Goal: Task Accomplishment & Management: Complete application form

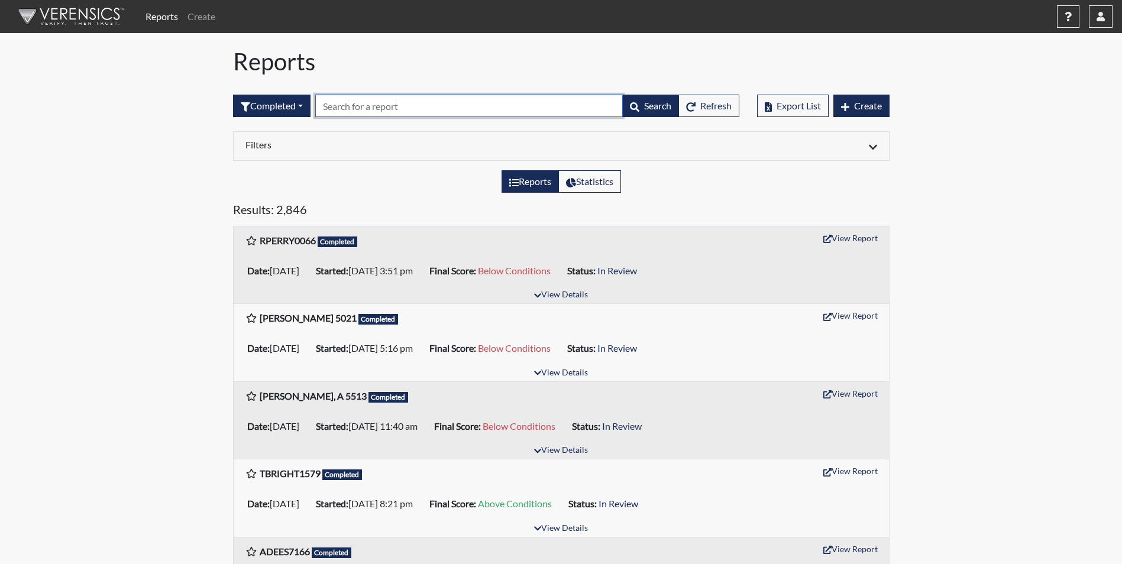
click at [369, 107] on input "text" at bounding box center [469, 106] width 308 height 22
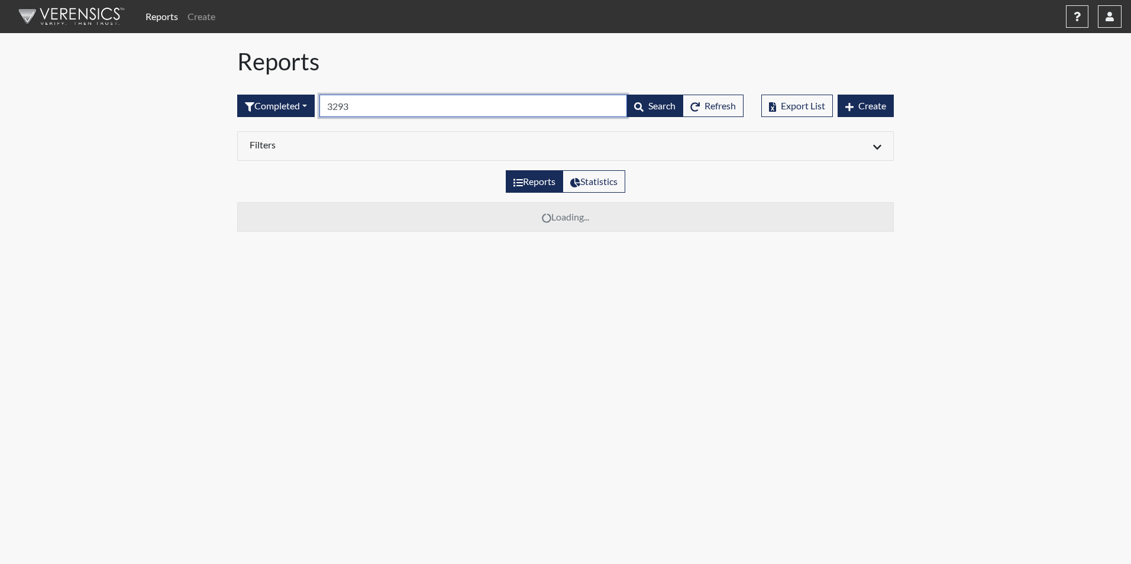
type input "3293"
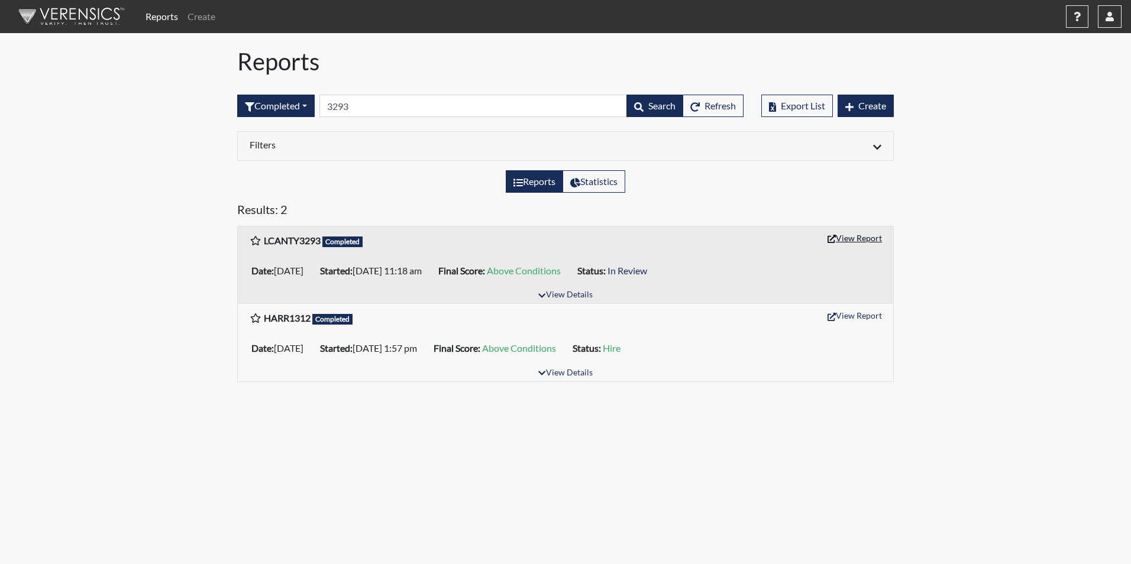
click at [868, 234] on button "View Report" at bounding box center [854, 238] width 65 height 18
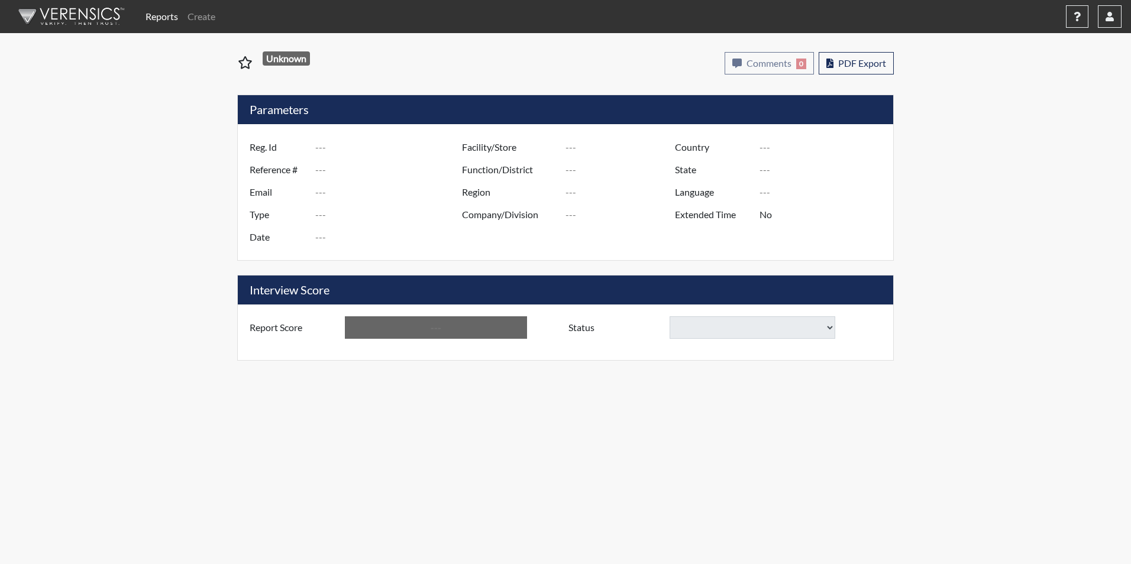
type input "LCANTY3293"
type input "51472"
type input "CANTY.LINDA42@YAHOO.COM"
type input "Corrections Pre-Employment"
type input "Sep 25, 2025"
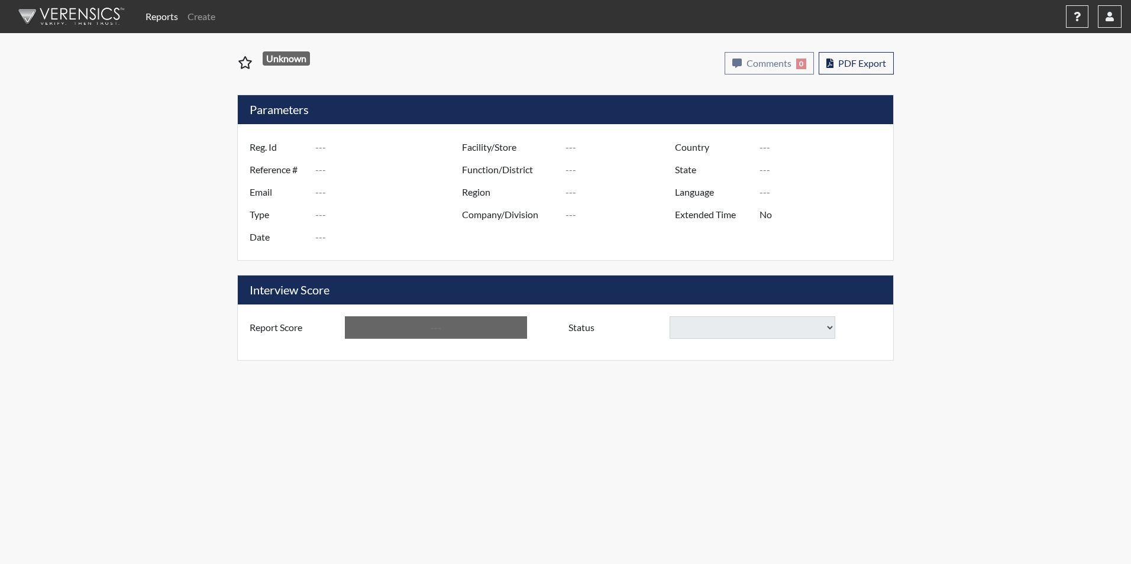
type input "[PERSON_NAME]"
type input "[GEOGRAPHIC_DATA]"
type input "[US_STATE]"
type input "English"
type input "Yes"
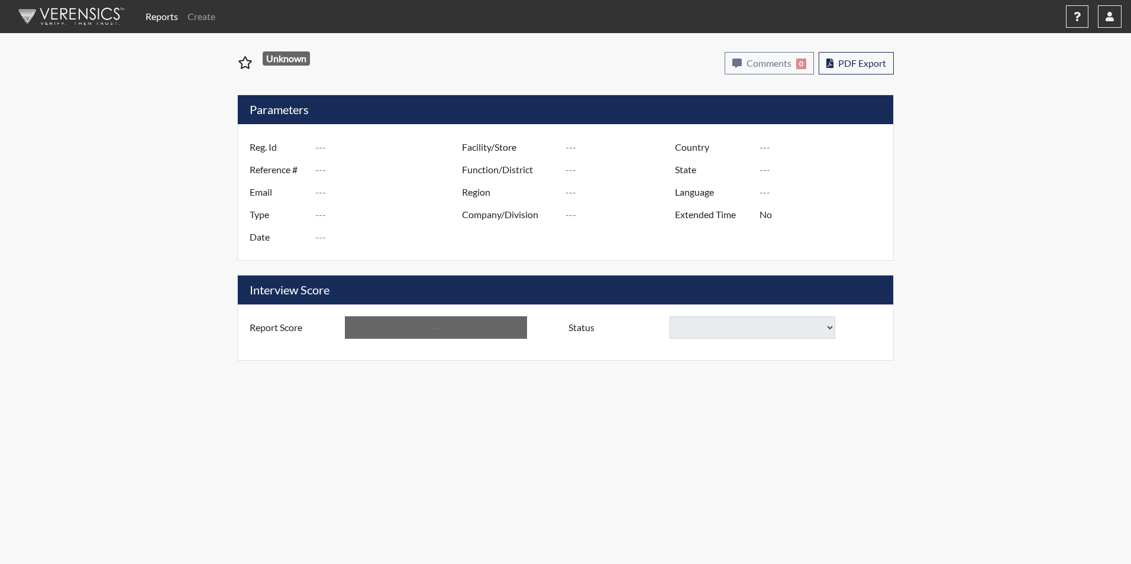
type input "Above Conditions"
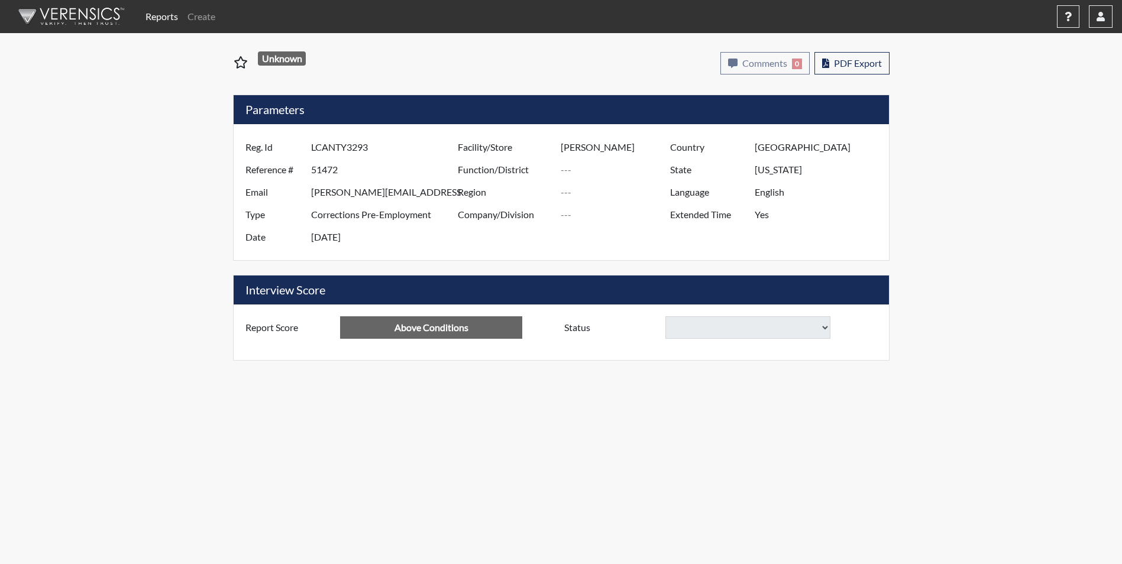
select select
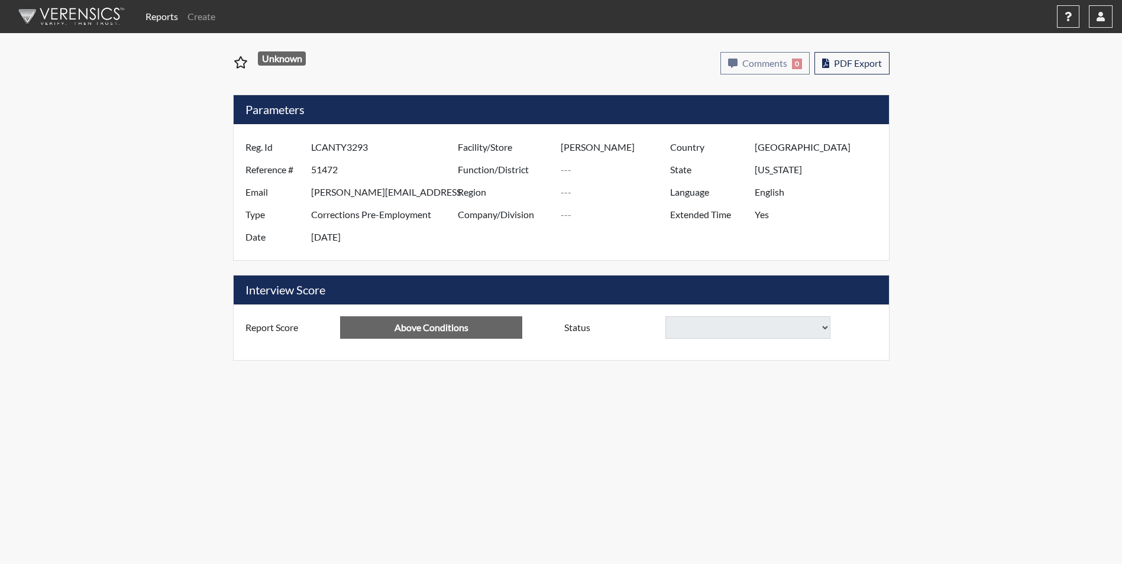
select select
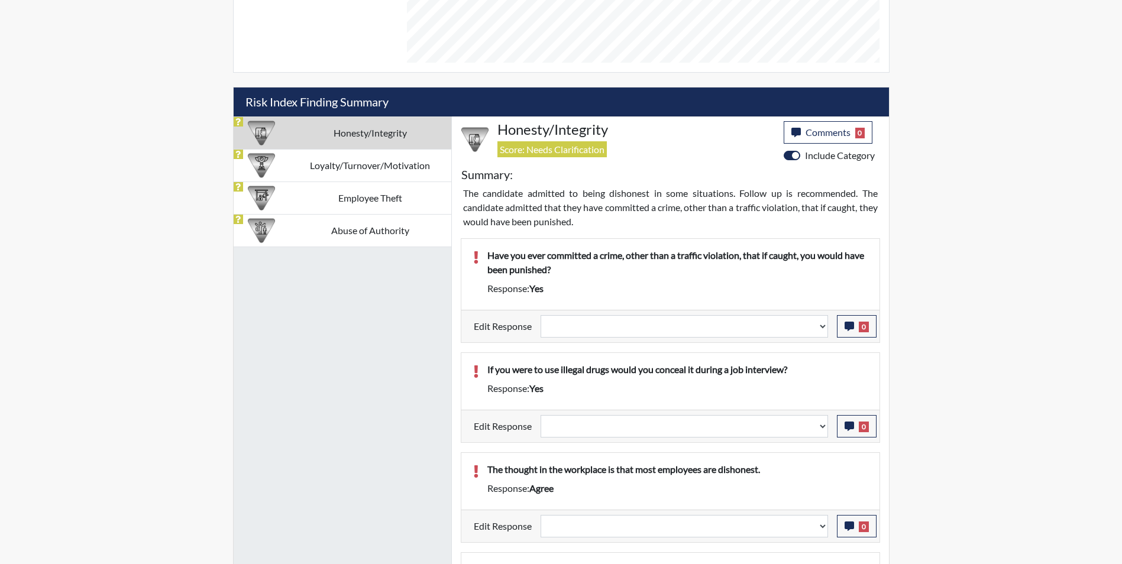
scroll to position [592, 0]
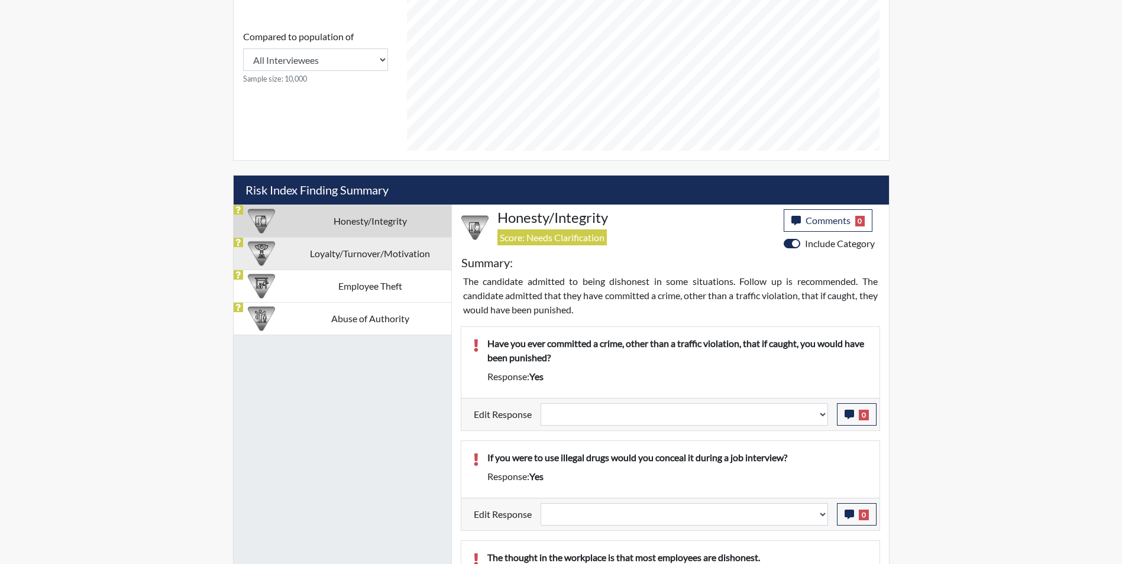
click at [331, 257] on td "Loyalty/Turnover/Motivation" at bounding box center [370, 253] width 162 height 33
select select
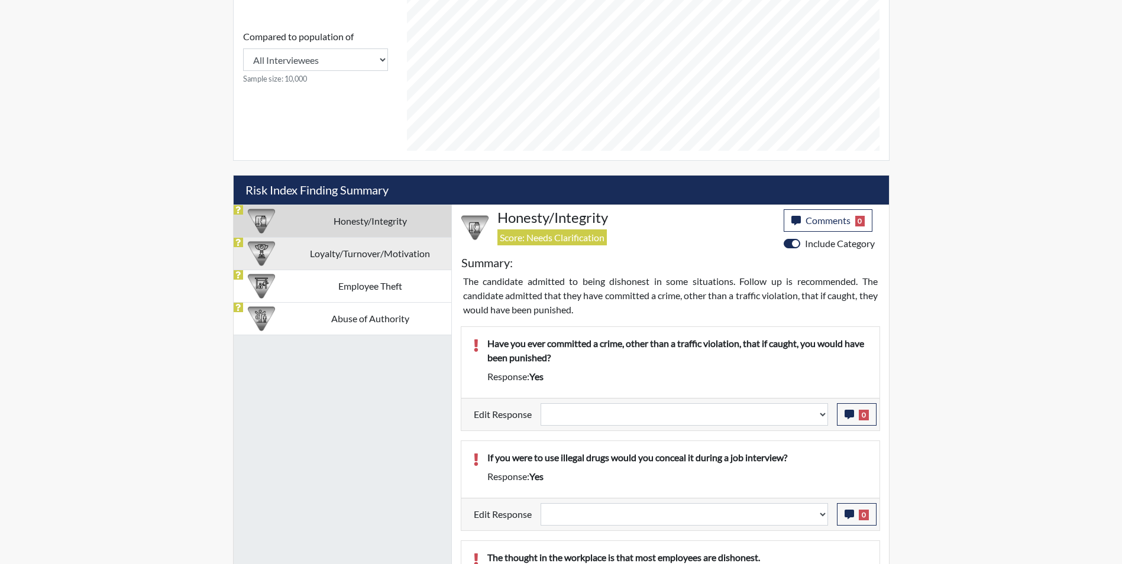
select select
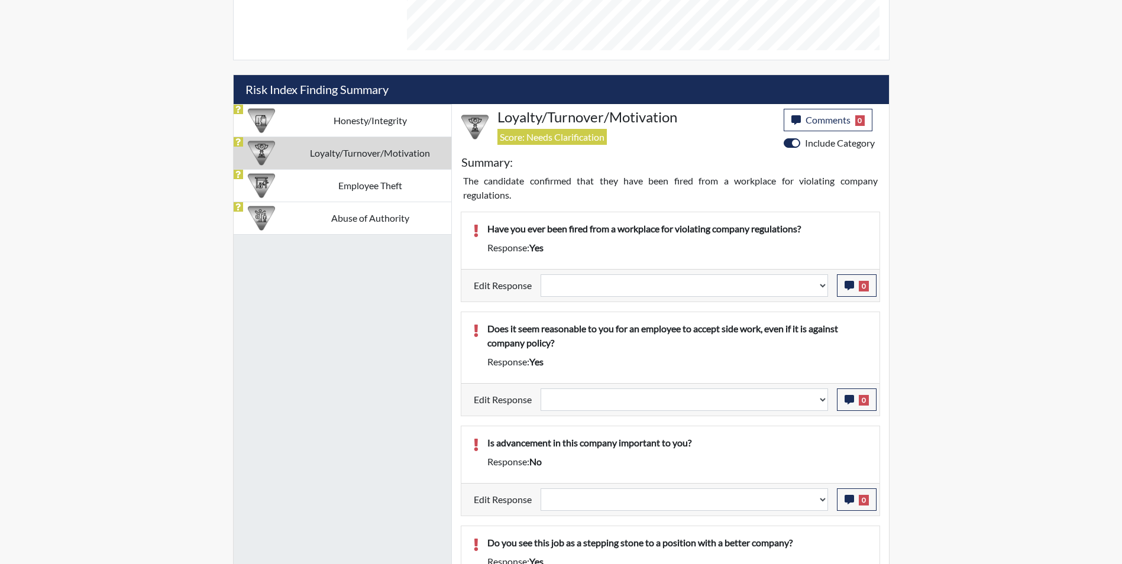
scroll to position [515, 0]
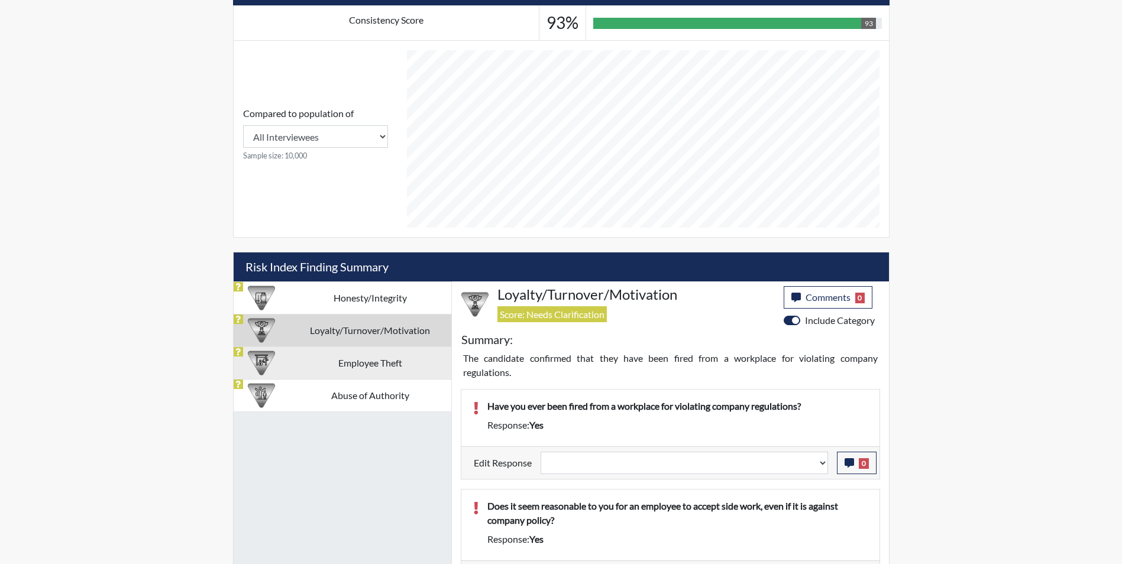
click at [331, 376] on td "Employee Theft" at bounding box center [370, 363] width 162 height 33
select select
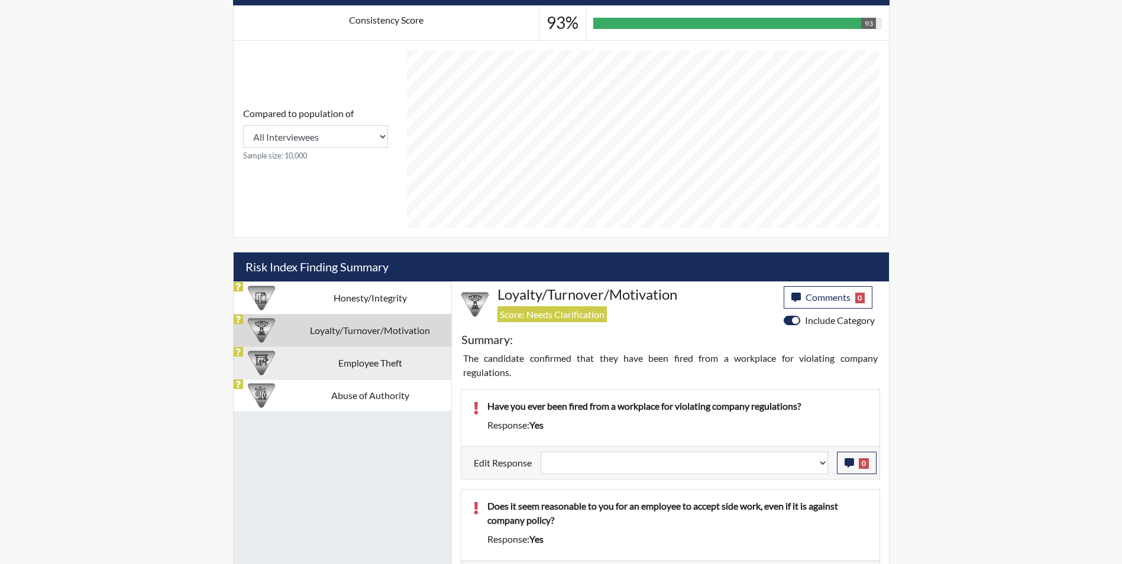
select select
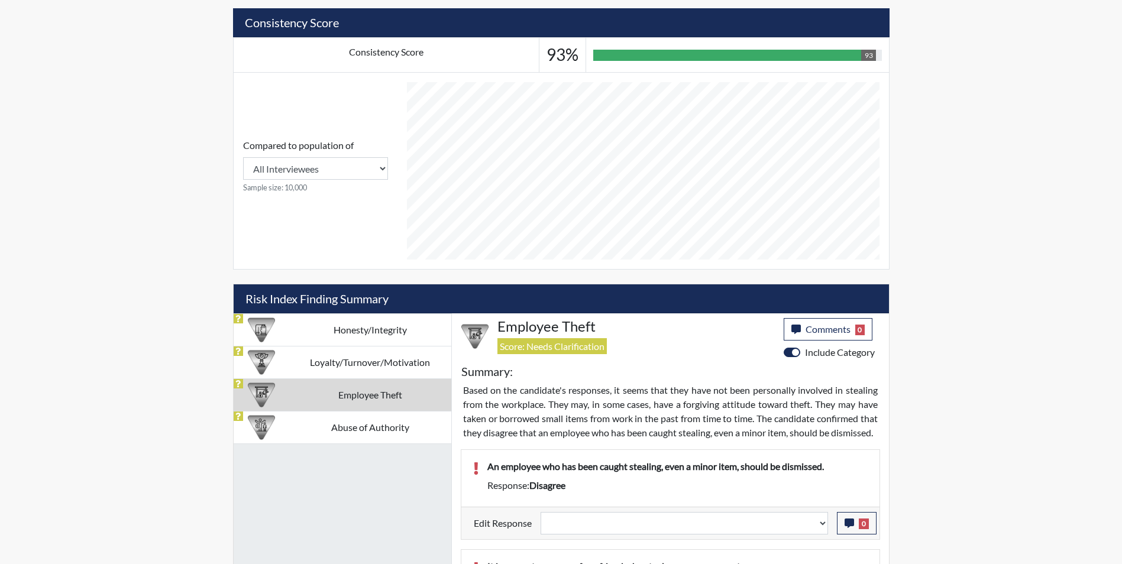
scroll to position [455, 0]
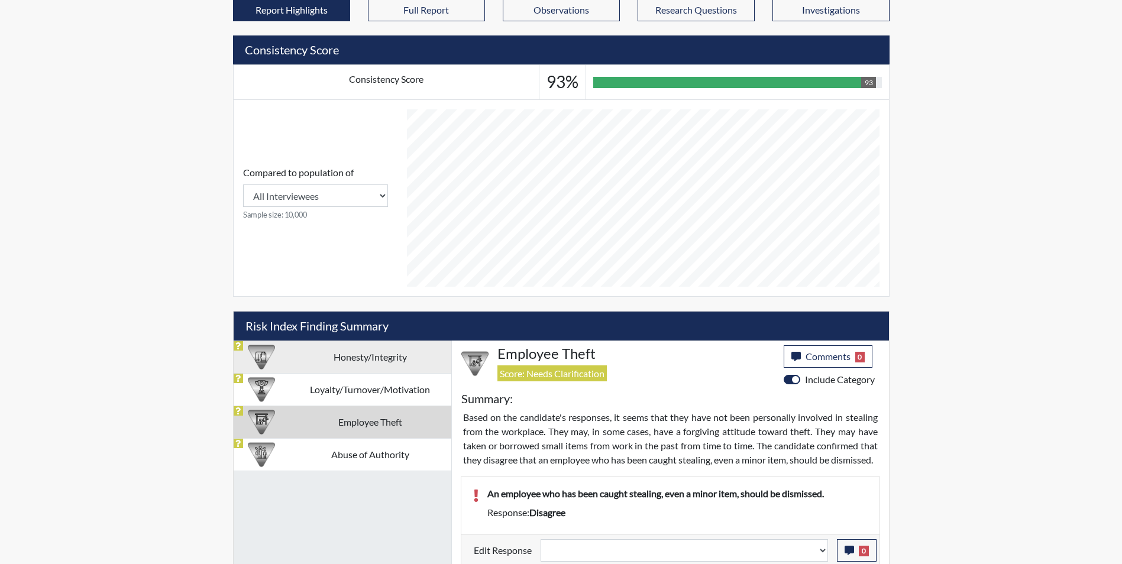
click at [351, 362] on td "Honesty/Integrity" at bounding box center [370, 357] width 162 height 33
select select
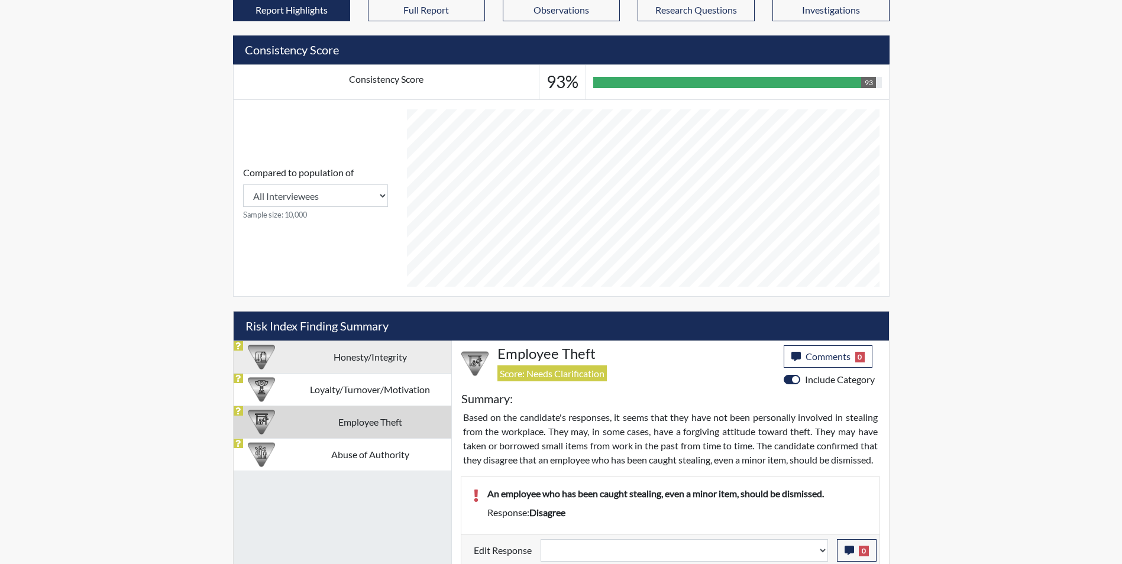
select select
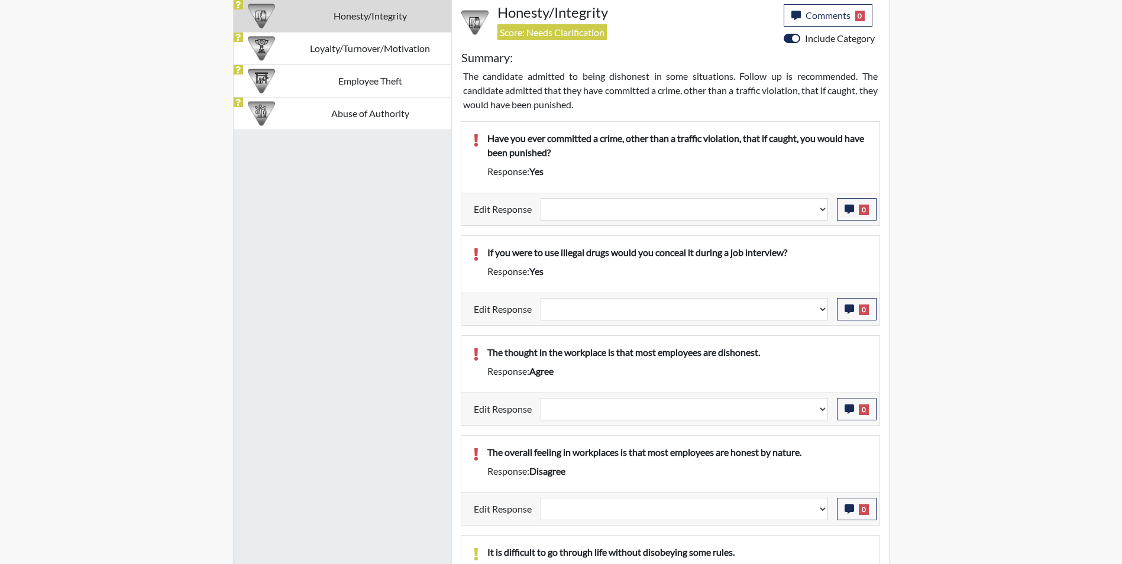
scroll to position [692, 0]
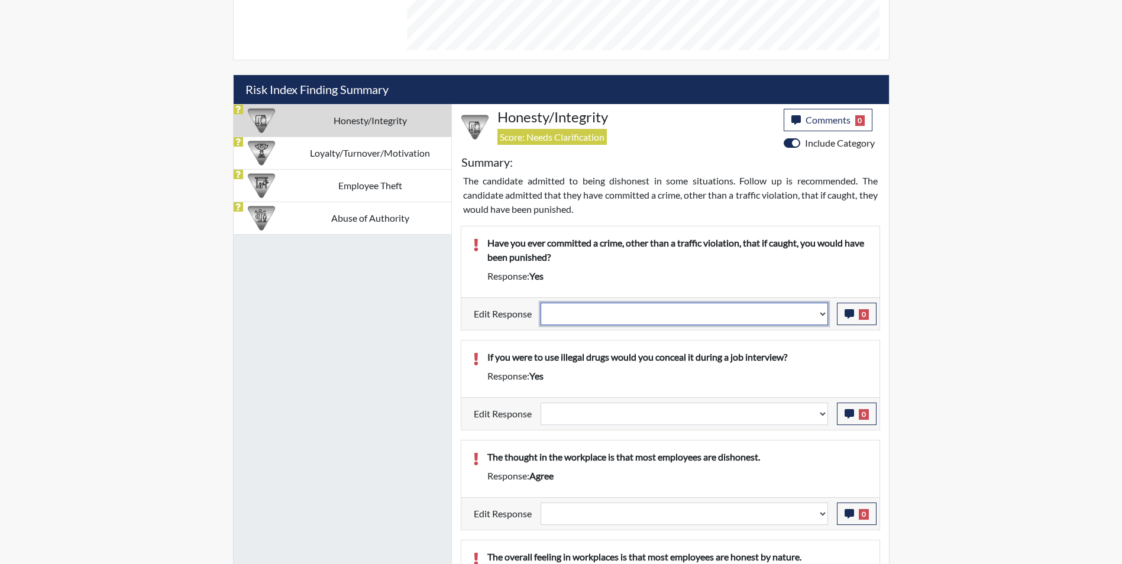
click at [624, 309] on select "Question is not relevant. Results will be updated. Reasonable explanation provi…" at bounding box center [684, 314] width 287 height 22
select select "reasonable-explanation-provided"
click at [541, 303] on select "Question is not relevant. Results will be updated. Reasonable explanation provi…" at bounding box center [684, 314] width 287 height 22
select select
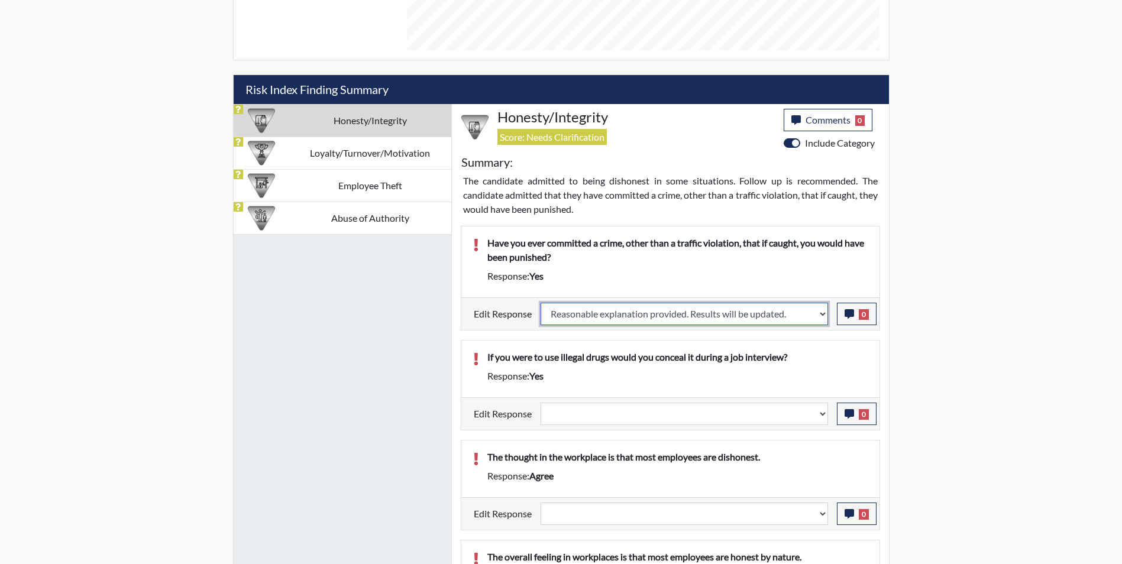
select select
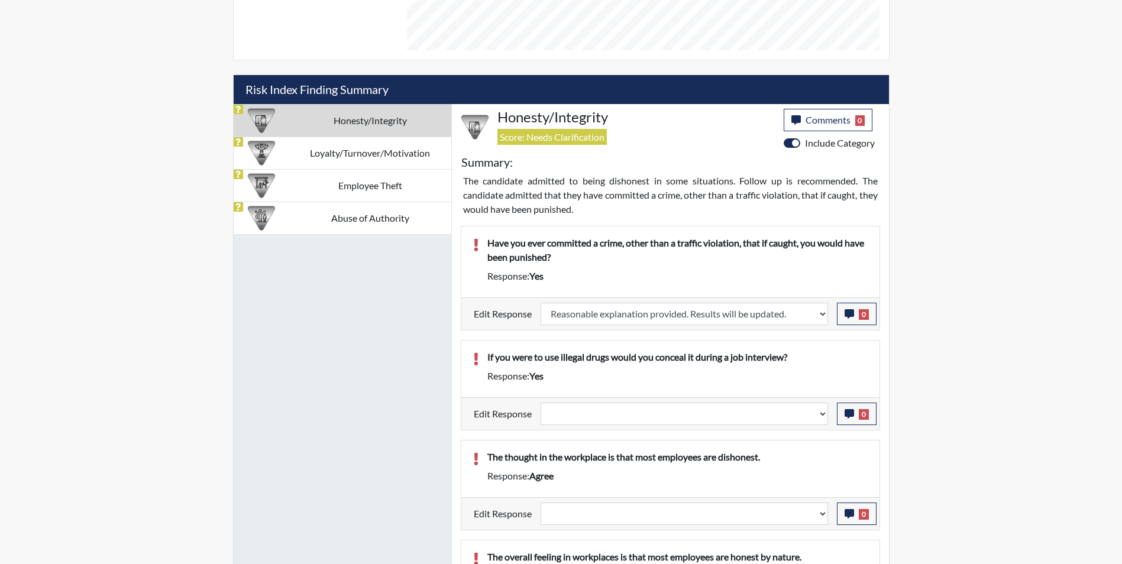
select select
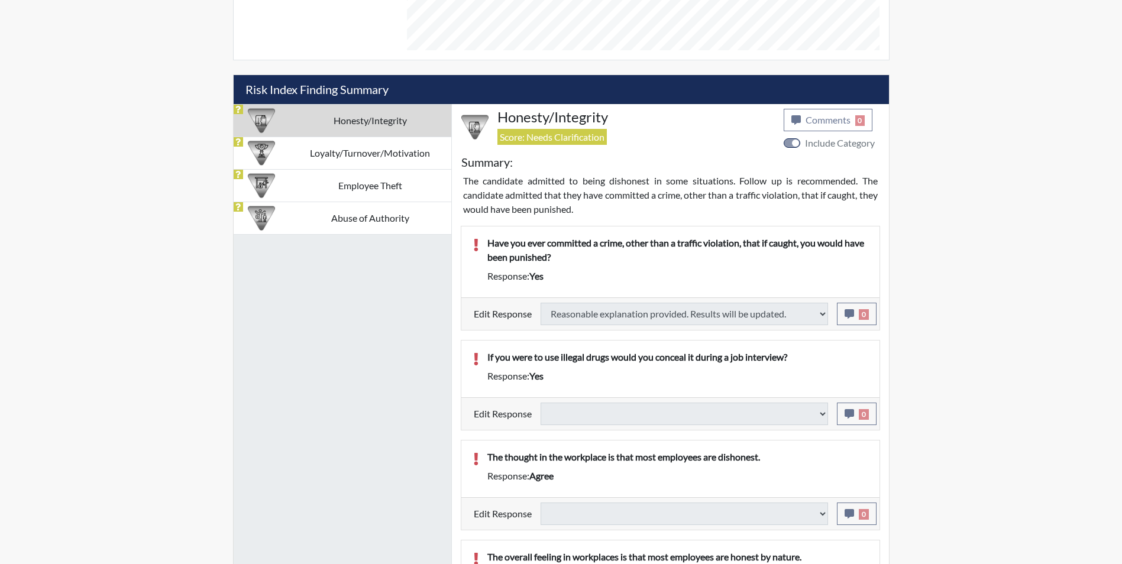
select select
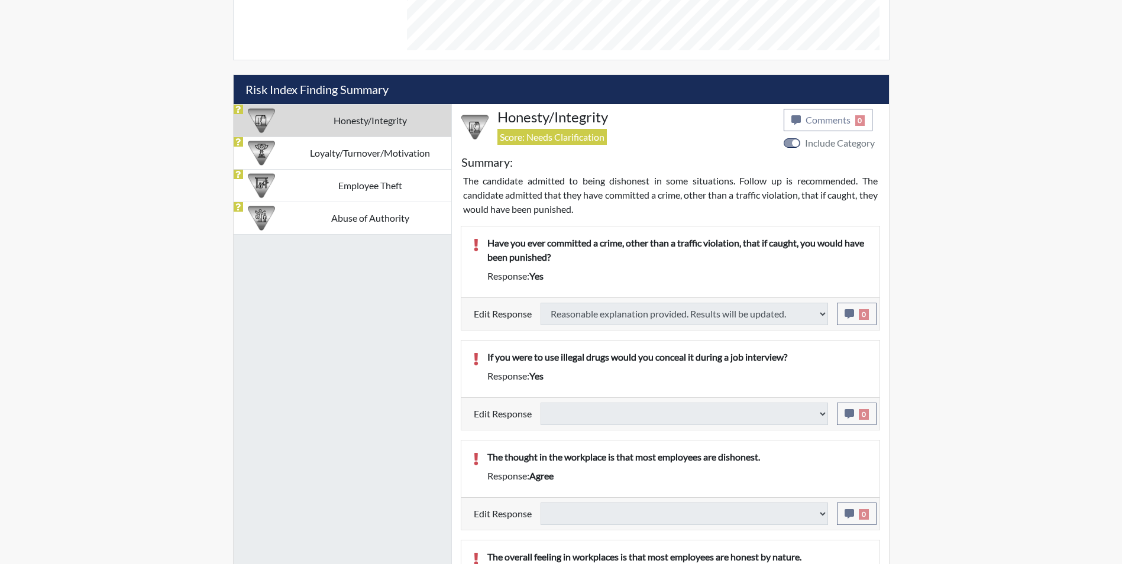
select select
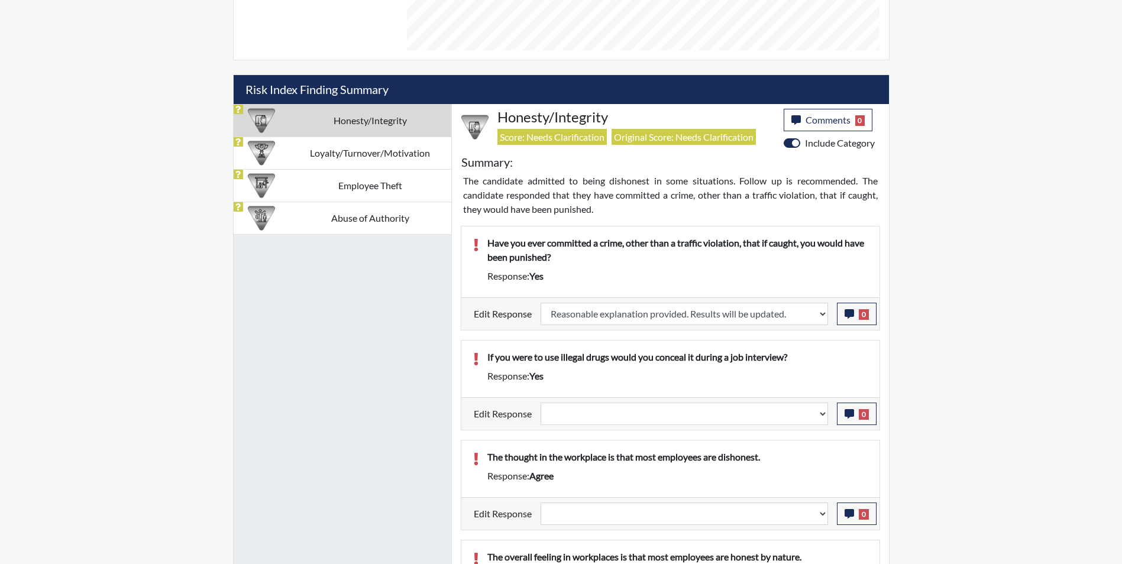
scroll to position [196, 492]
click at [850, 311] on icon "button" at bounding box center [849, 313] width 9 height 9
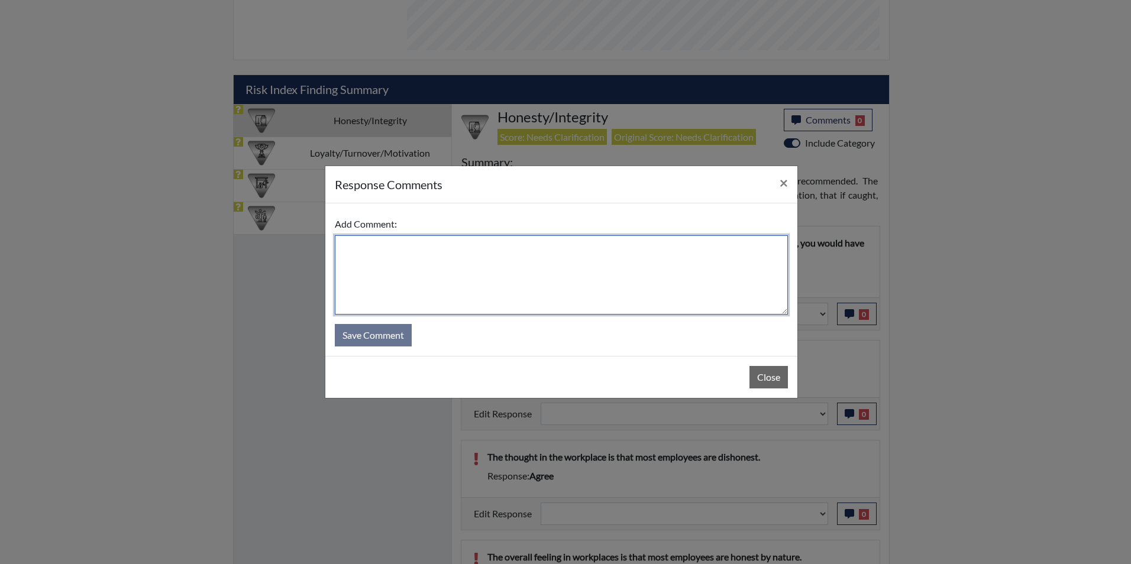
click at [589, 266] on textarea at bounding box center [561, 274] width 453 height 79
type textarea "Applicant answered no"
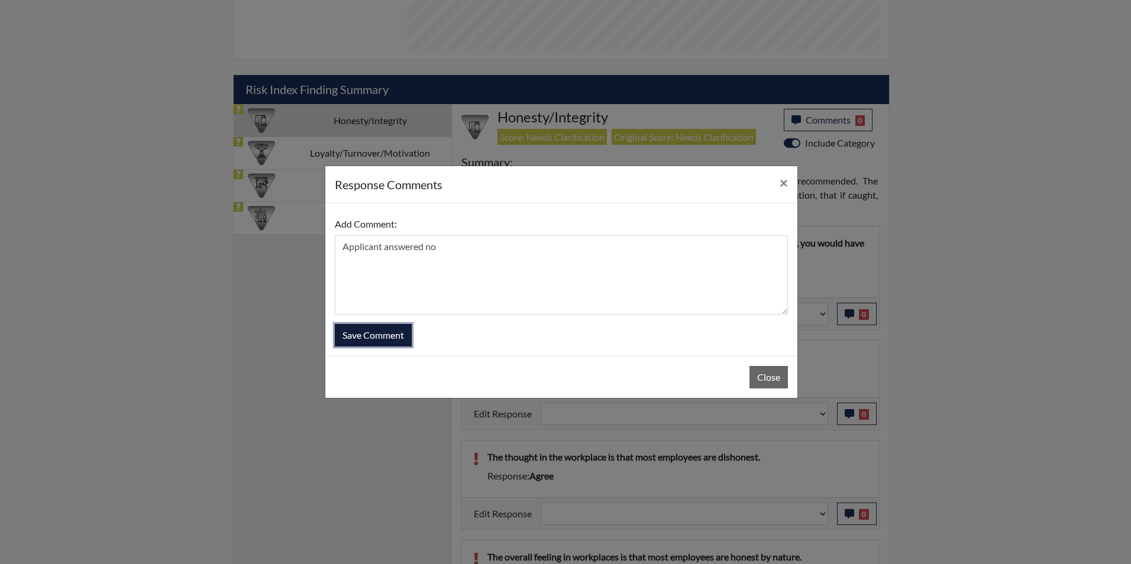
click at [367, 332] on button "Save Comment" at bounding box center [373, 335] width 77 height 22
select select
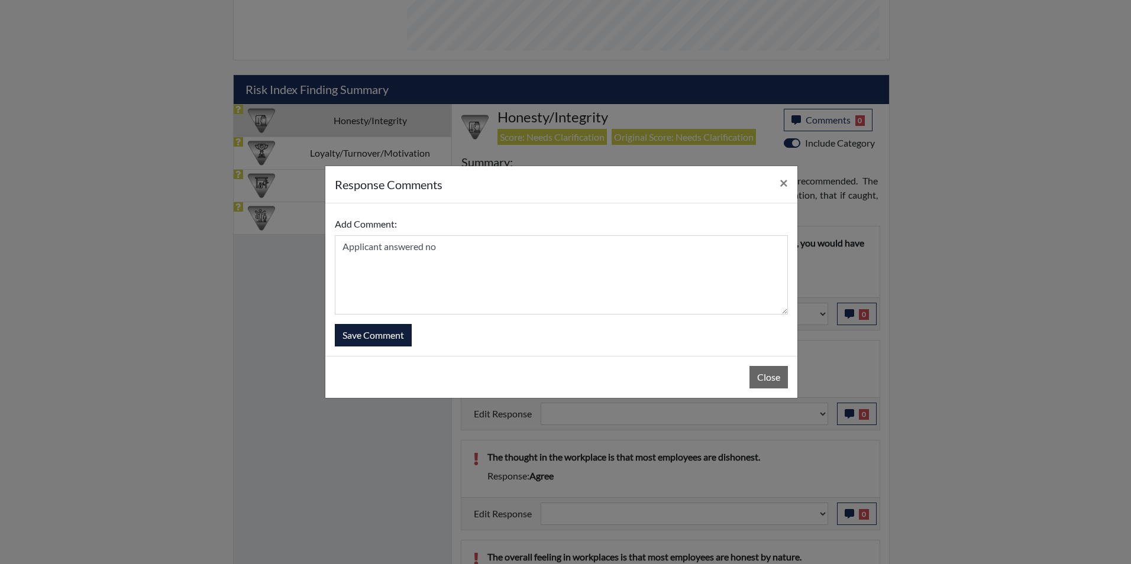
select select
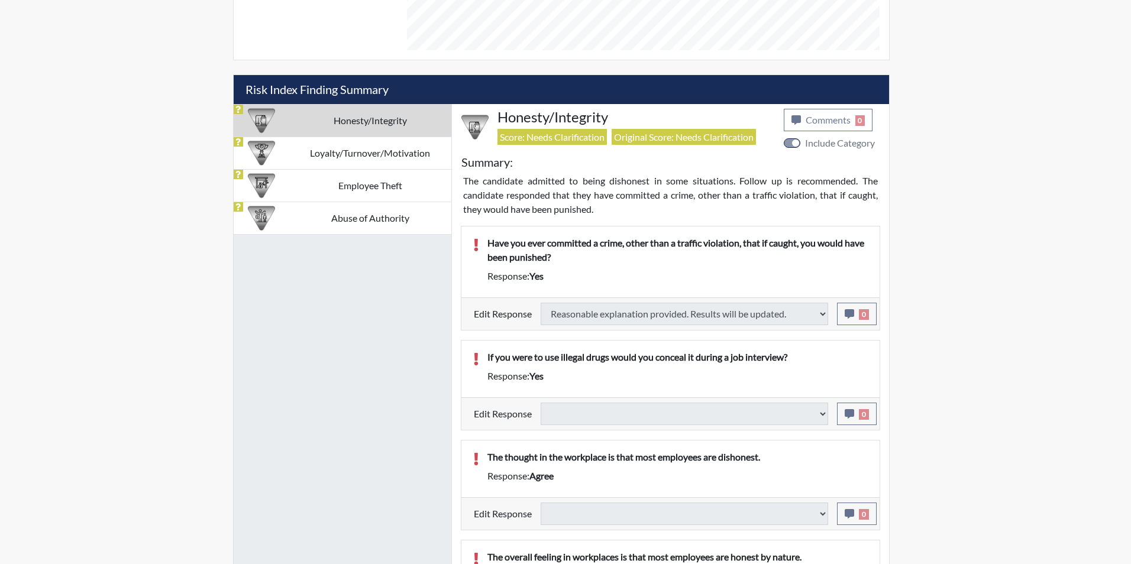
select select
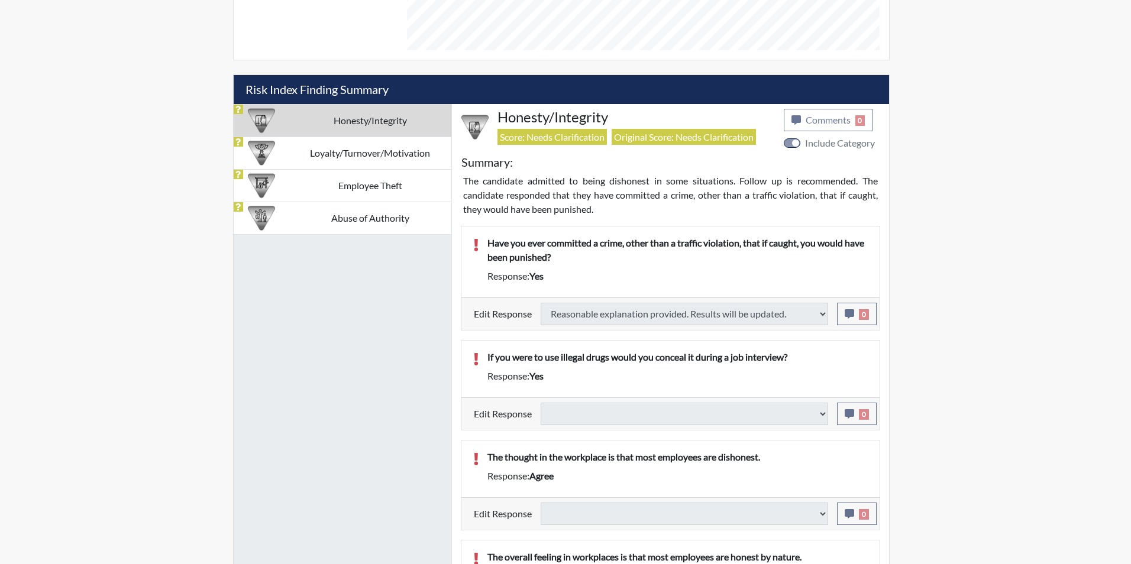
select select
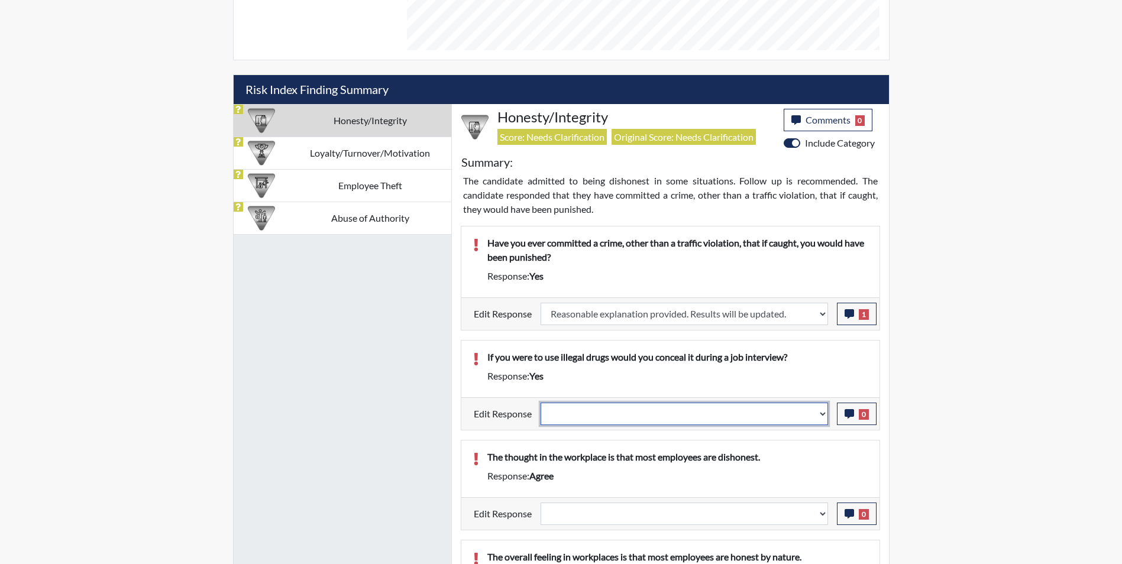
click at [595, 416] on select "Question is not relevant. Results will be updated. Reasonable explanation provi…" at bounding box center [684, 414] width 287 height 22
select select "reasonable-explanation-provided"
click at [541, 403] on select "Question is not relevant. Results will be updated. Reasonable explanation provi…" at bounding box center [684, 414] width 287 height 22
select select
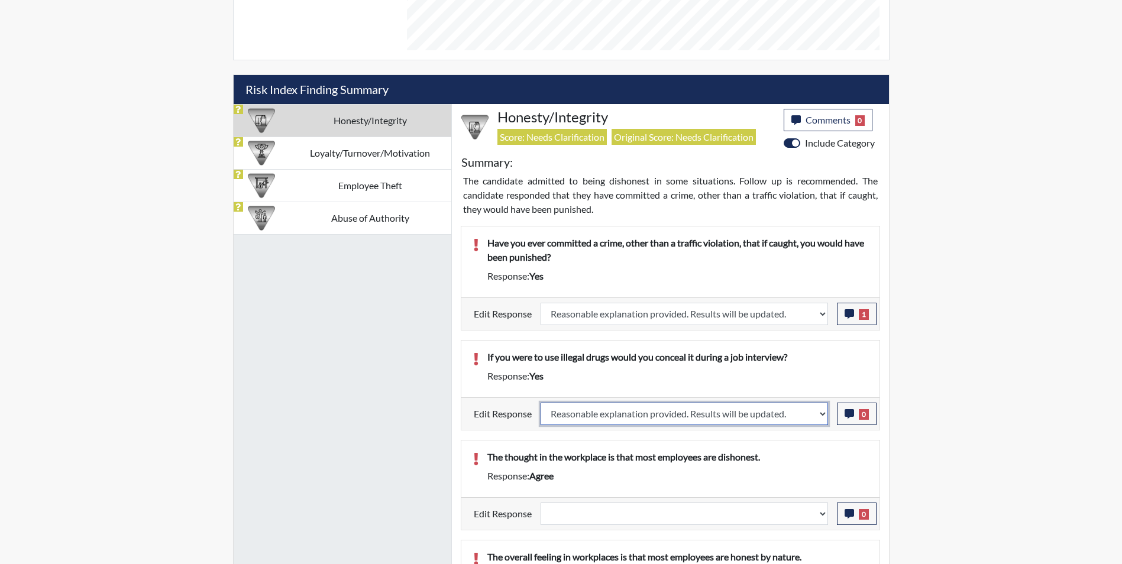
select select
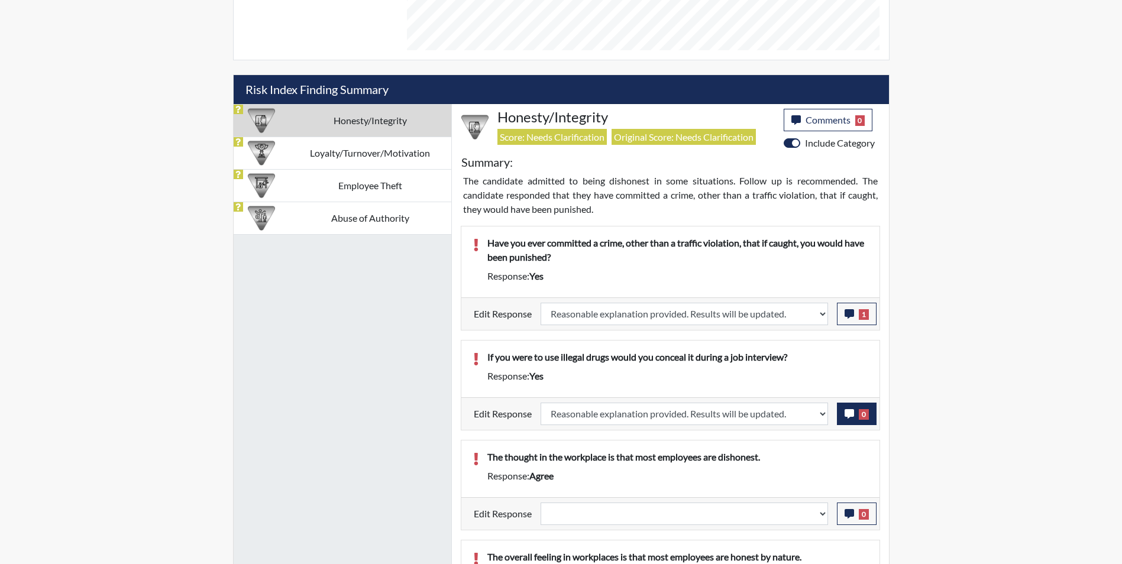
select select
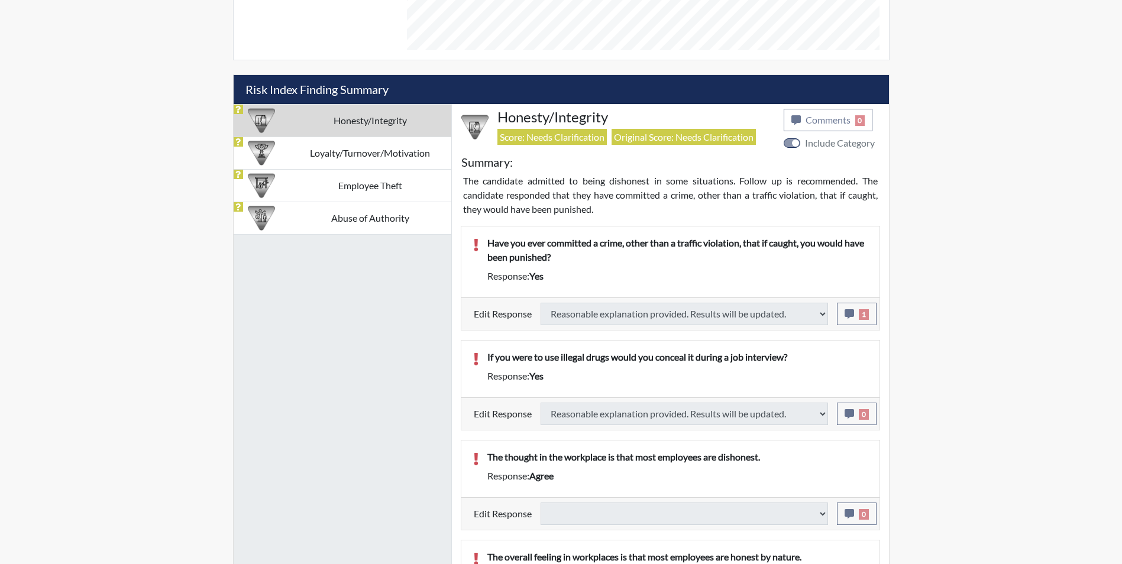
select select
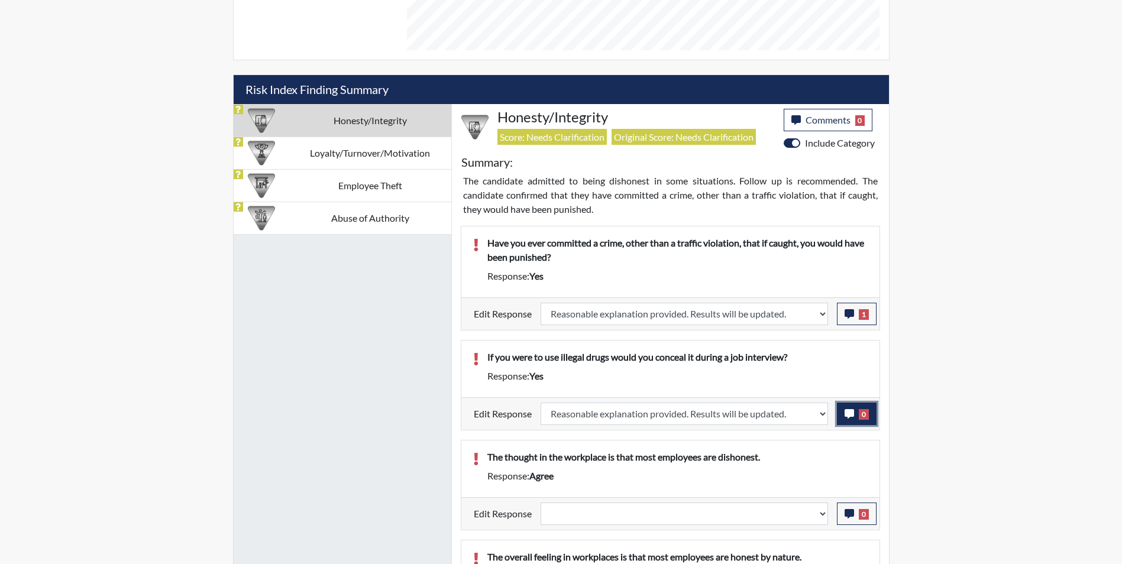
click at [847, 412] on icon "button" at bounding box center [849, 413] width 9 height 9
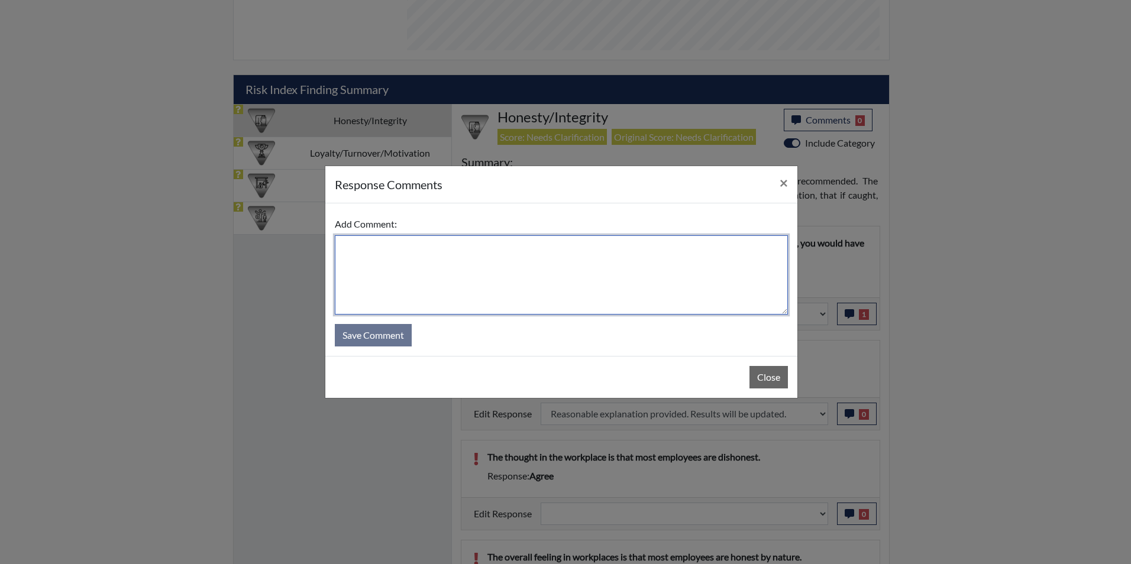
click at [496, 262] on textarea at bounding box center [561, 274] width 453 height 79
type textarea "Applicant answered no"
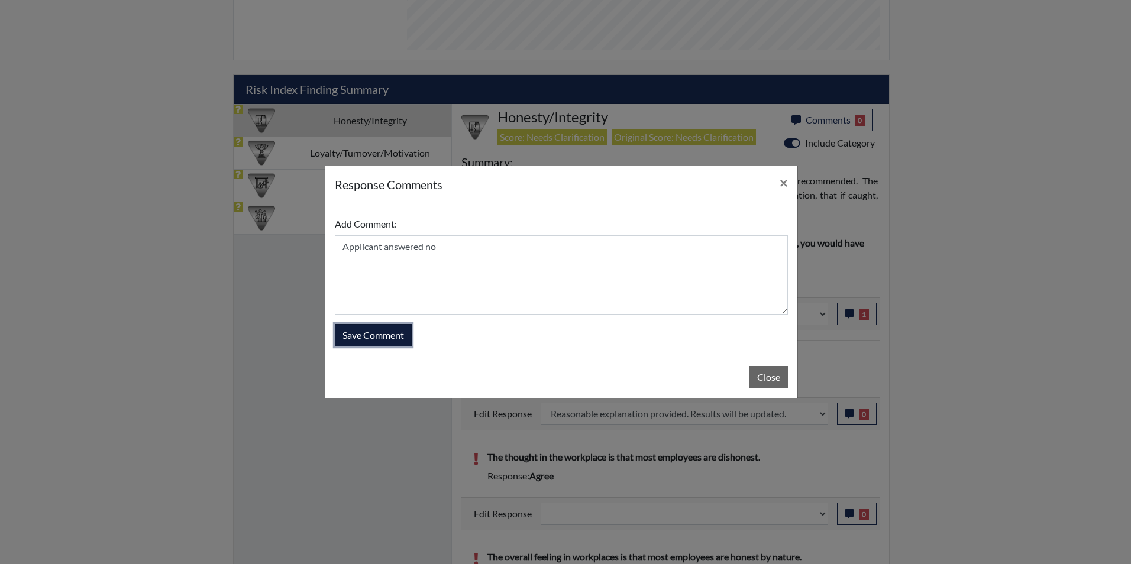
click at [379, 336] on button "Save Comment" at bounding box center [373, 335] width 77 height 22
select select
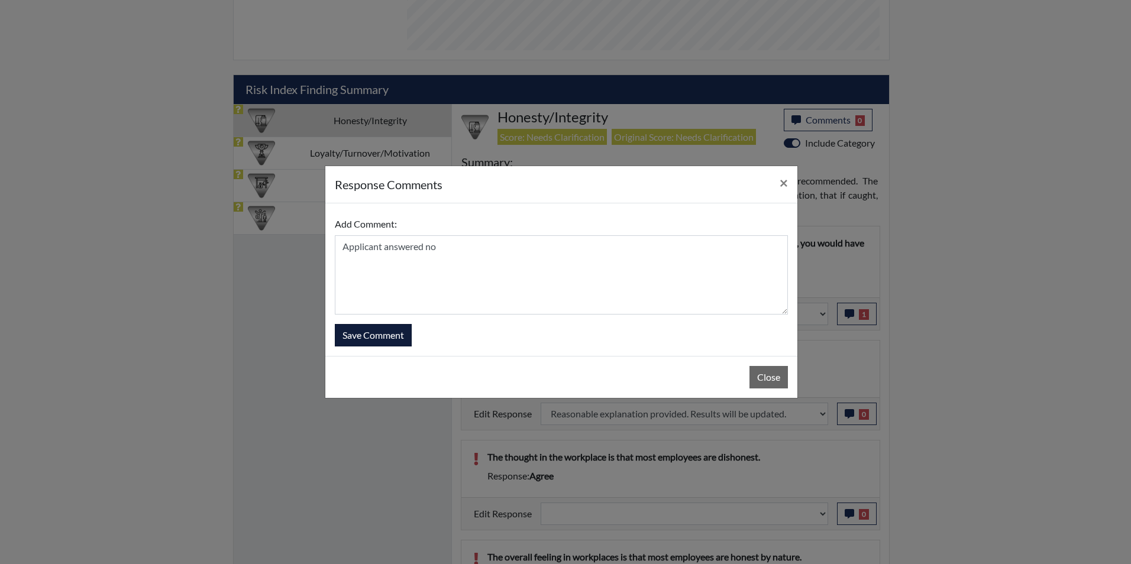
select select
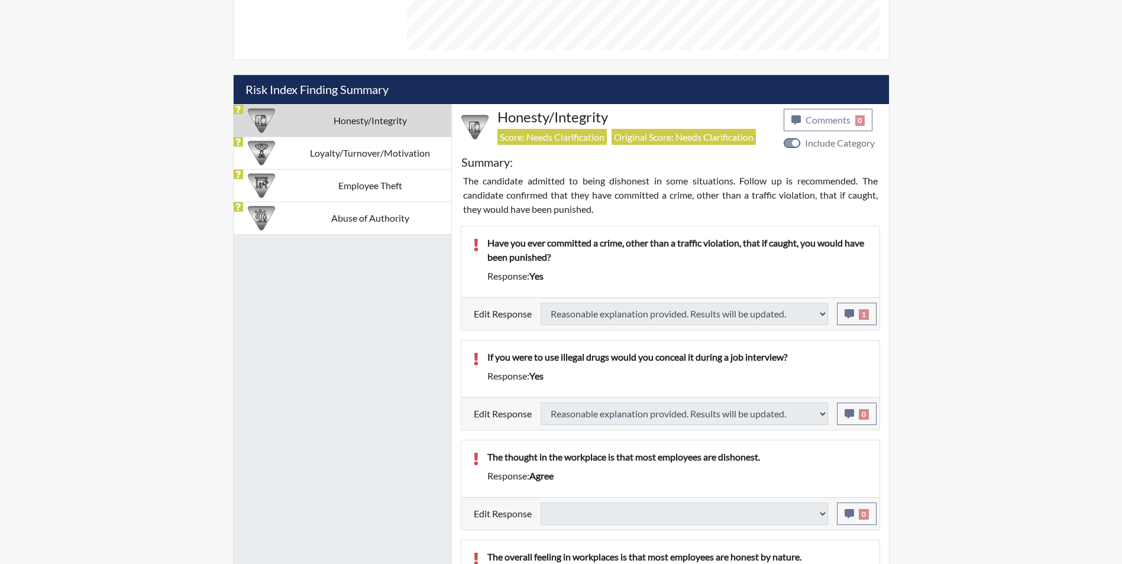
select select
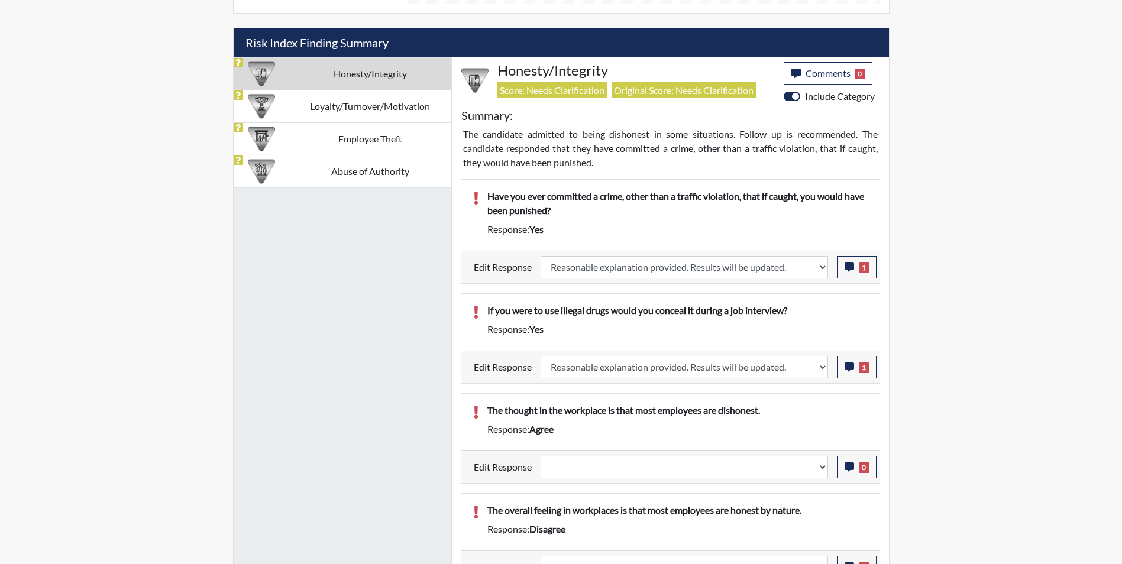
scroll to position [810, 0]
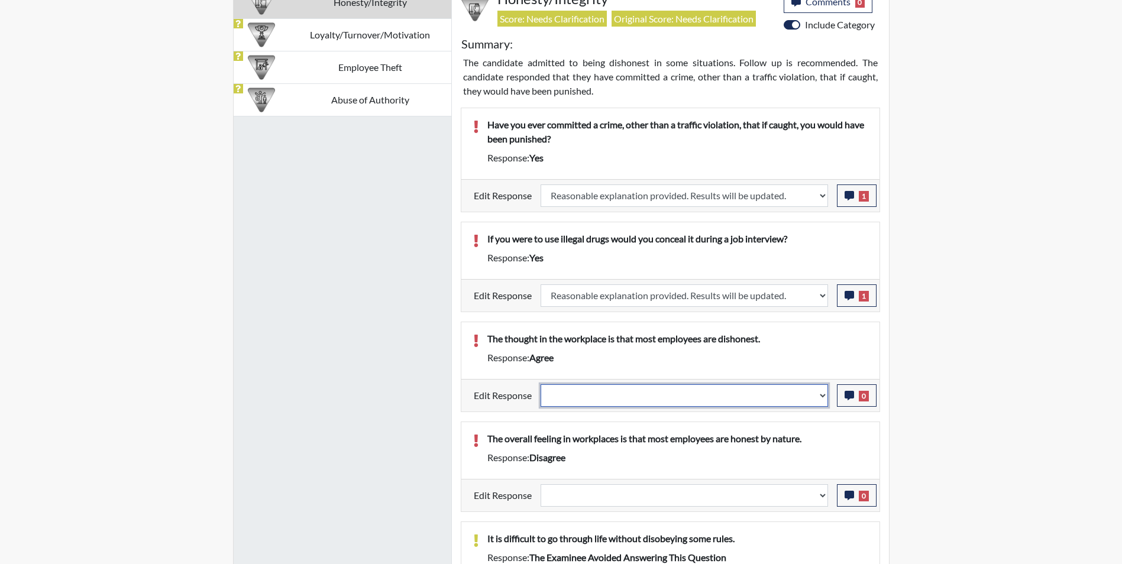
click at [627, 399] on select "Question is not relevant. Results will be updated. Reasonable explanation provi…" at bounding box center [684, 395] width 287 height 22
select select "reasonable-explanation-provided"
click at [541, 384] on select "Question is not relevant. Results will be updated. Reasonable explanation provi…" at bounding box center [684, 395] width 287 height 22
select select
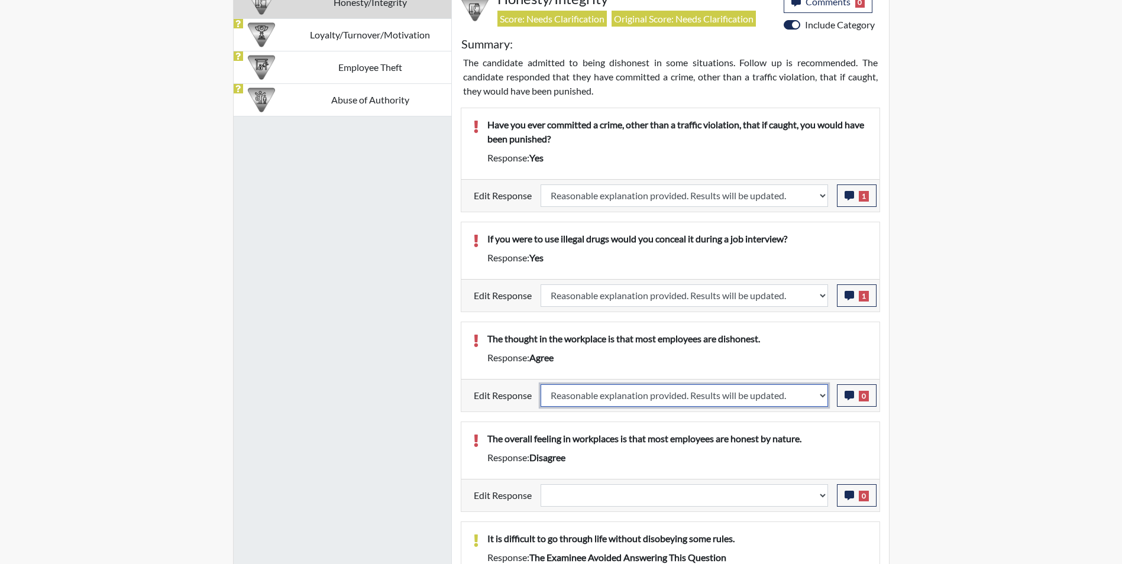
select select
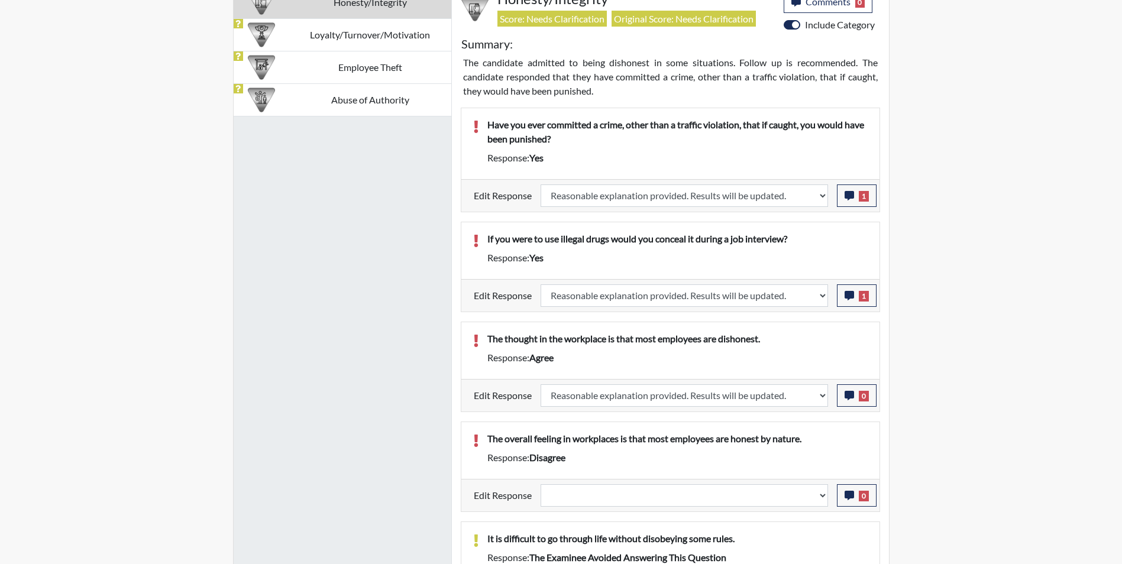
select select
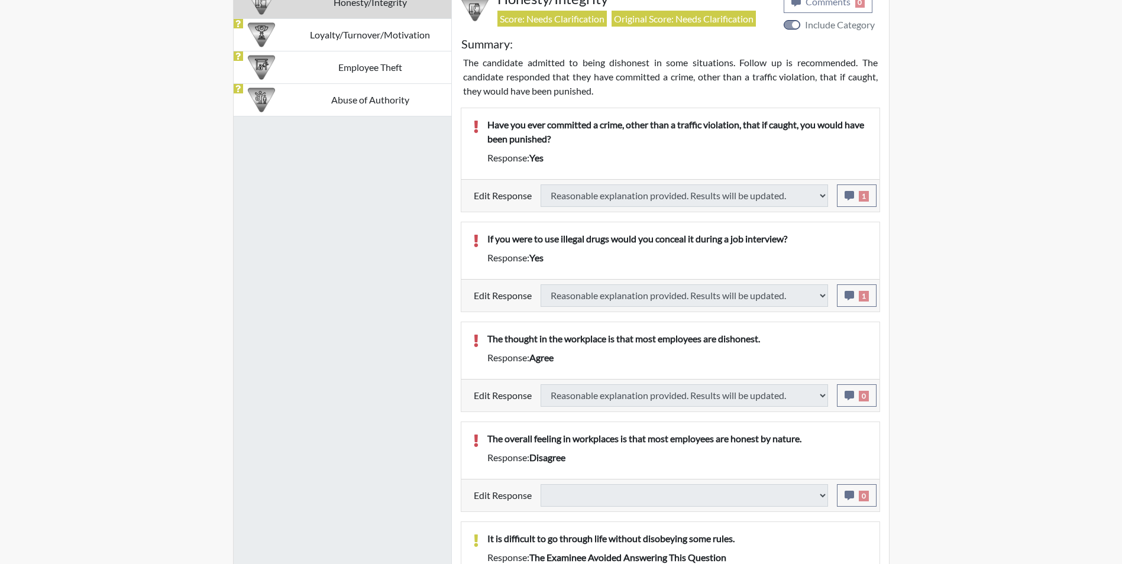
select select
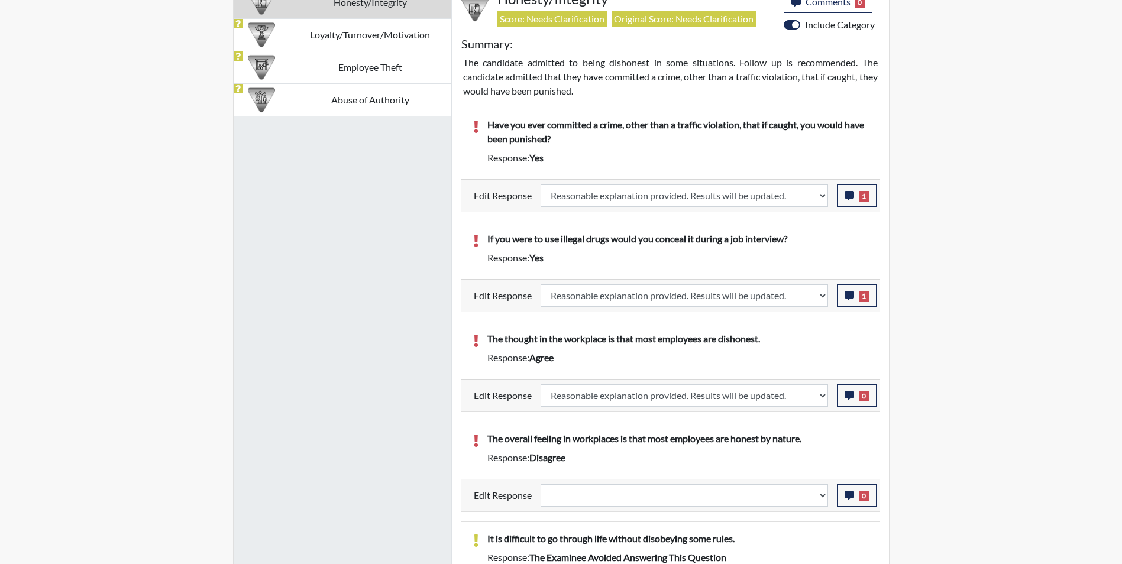
scroll to position [196, 492]
click at [609, 500] on select "Question is not relevant. Results will be updated. Reasonable explanation provi…" at bounding box center [684, 495] width 287 height 22
select select "reasonable-explanation-provided"
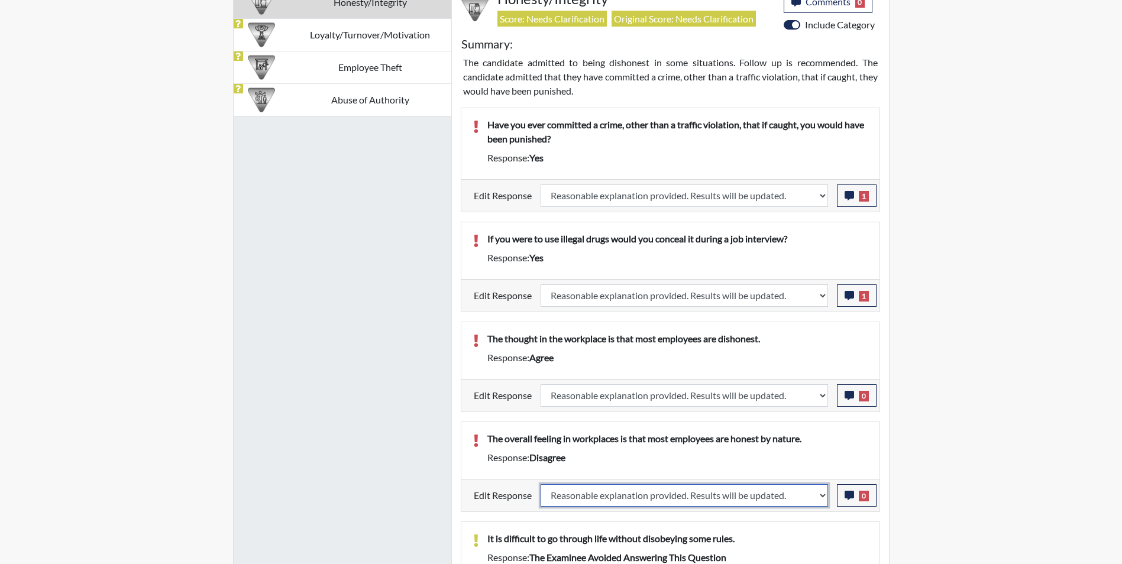
click at [541, 484] on select "Question is not relevant. Results will be updated. Reasonable explanation provi…" at bounding box center [684, 495] width 287 height 22
select select
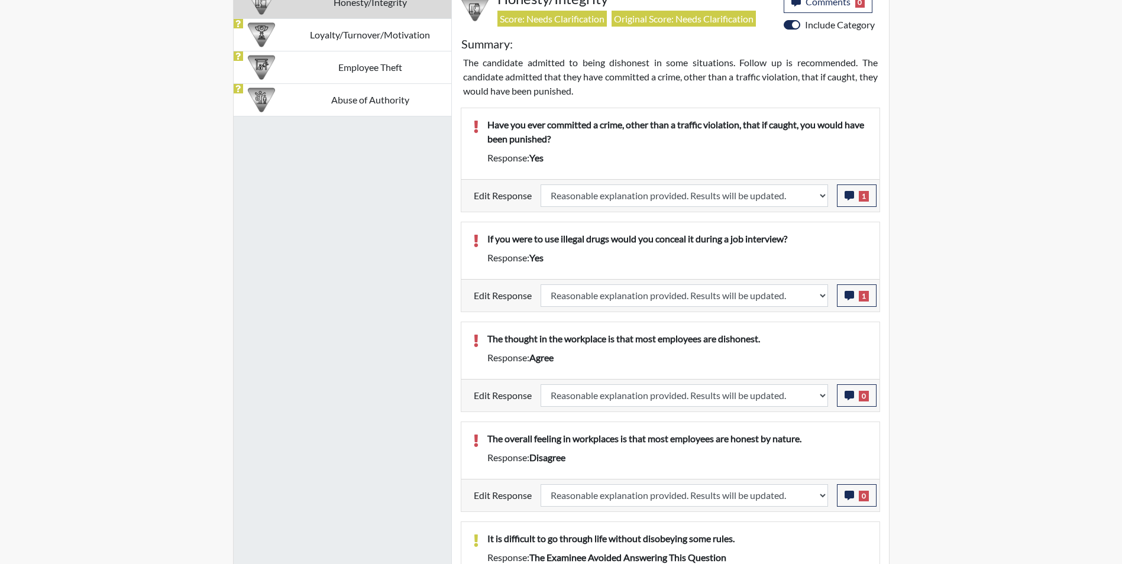
select select
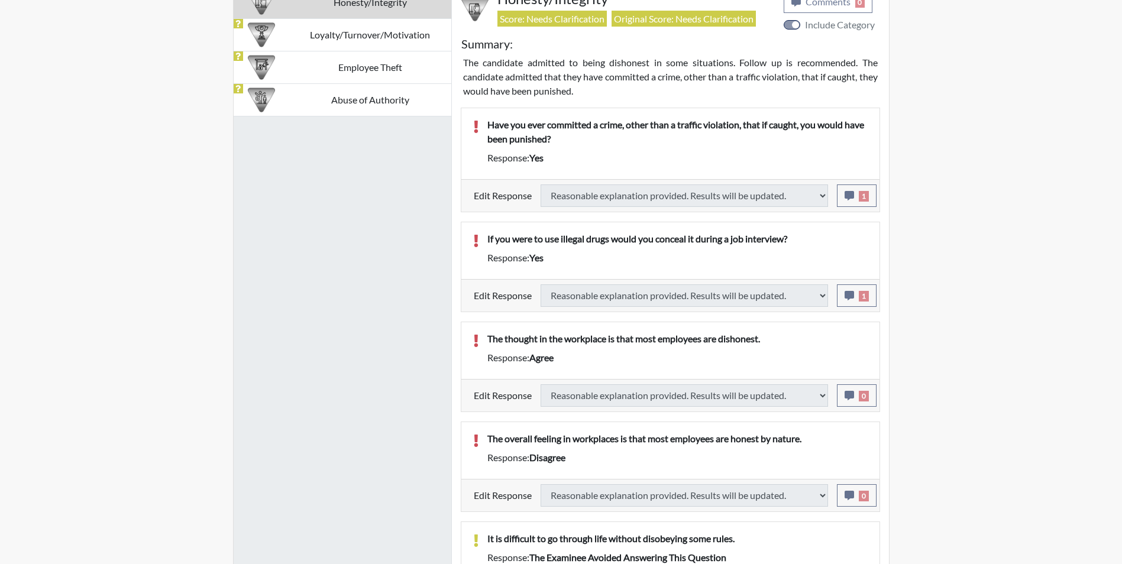
select select
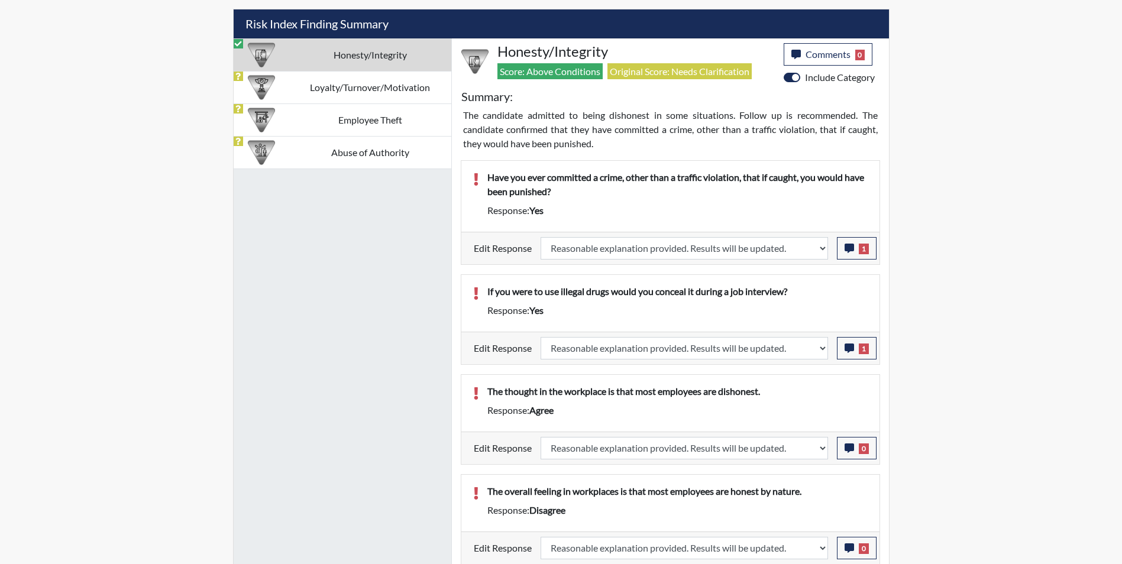
scroll to position [692, 0]
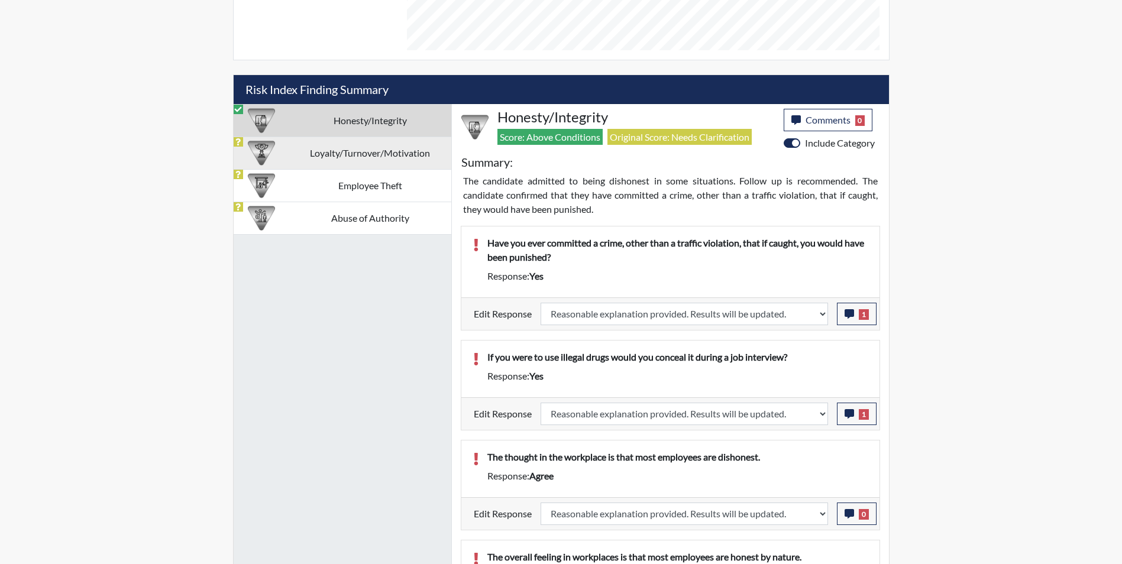
click at [354, 151] on td "Loyalty/Turnover/Motivation" at bounding box center [370, 153] width 162 height 33
select select
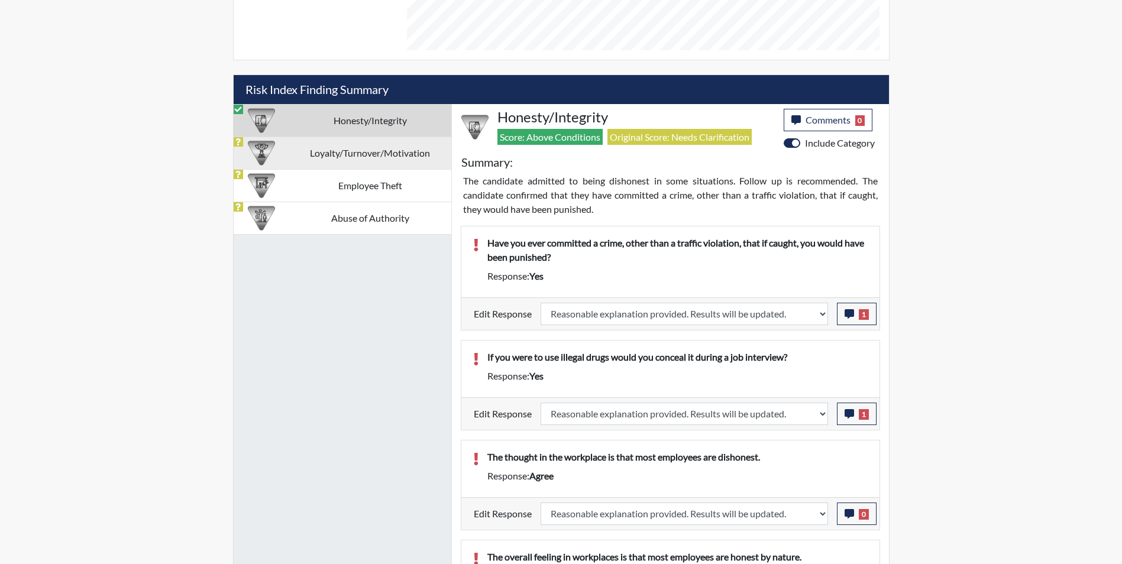
select select
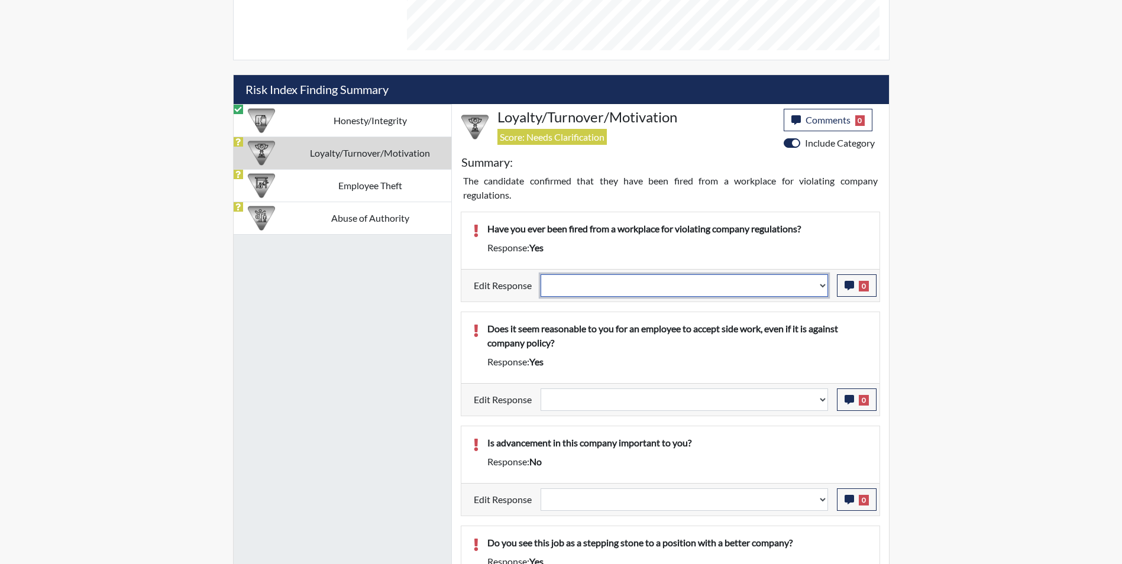
click at [620, 289] on select "Question is not relevant. Results will be updated. Reasonable explanation provi…" at bounding box center [684, 285] width 287 height 22
select select "reasonable-explanation-provided"
click at [541, 274] on select "Question is not relevant. Results will be updated. Reasonable explanation provi…" at bounding box center [684, 285] width 287 height 22
select select
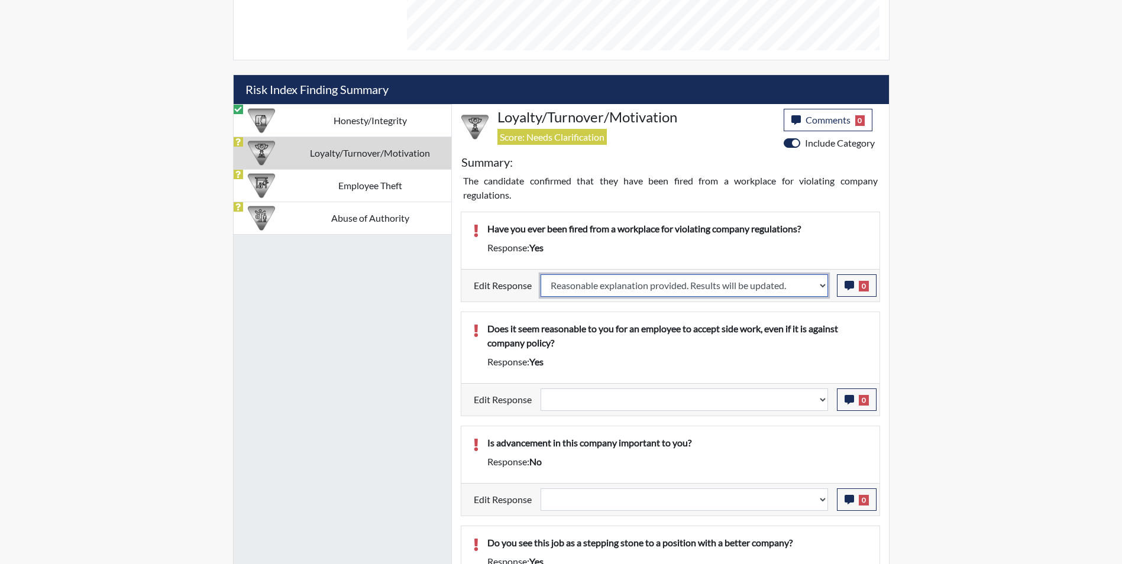
select select
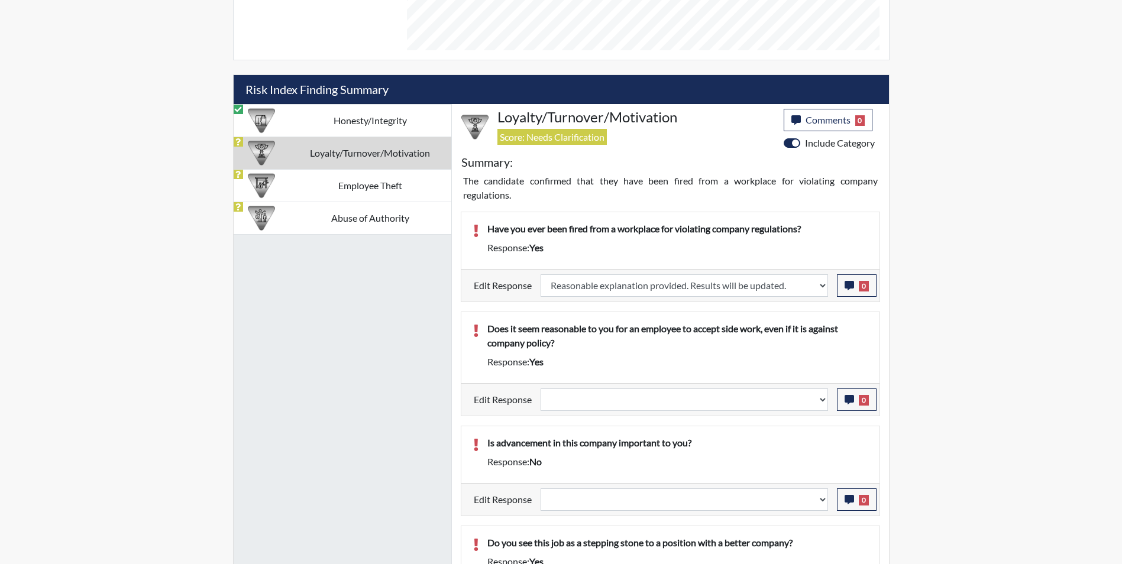
select select
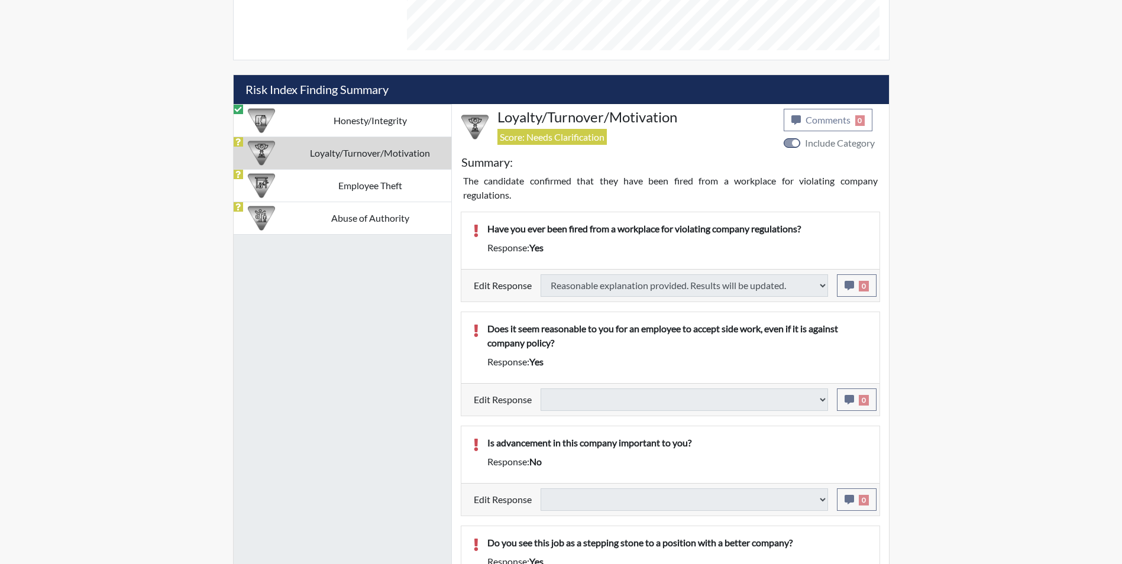
select select
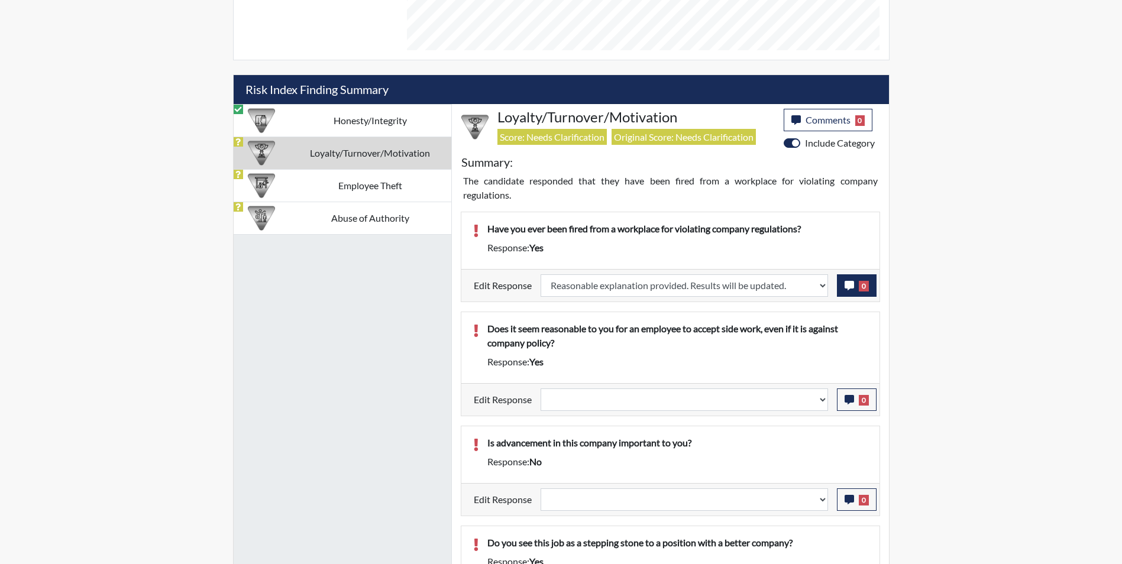
scroll to position [196, 492]
click at [847, 286] on icon "button" at bounding box center [849, 285] width 9 height 9
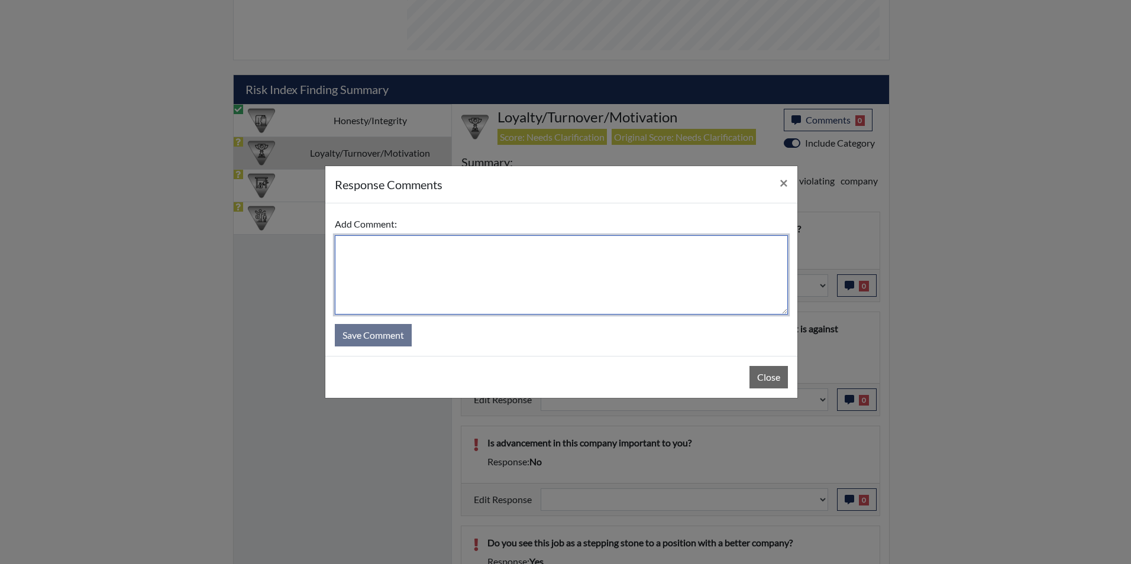
click at [450, 259] on textarea at bounding box center [561, 274] width 453 height 79
type textarea "Missed some work days"
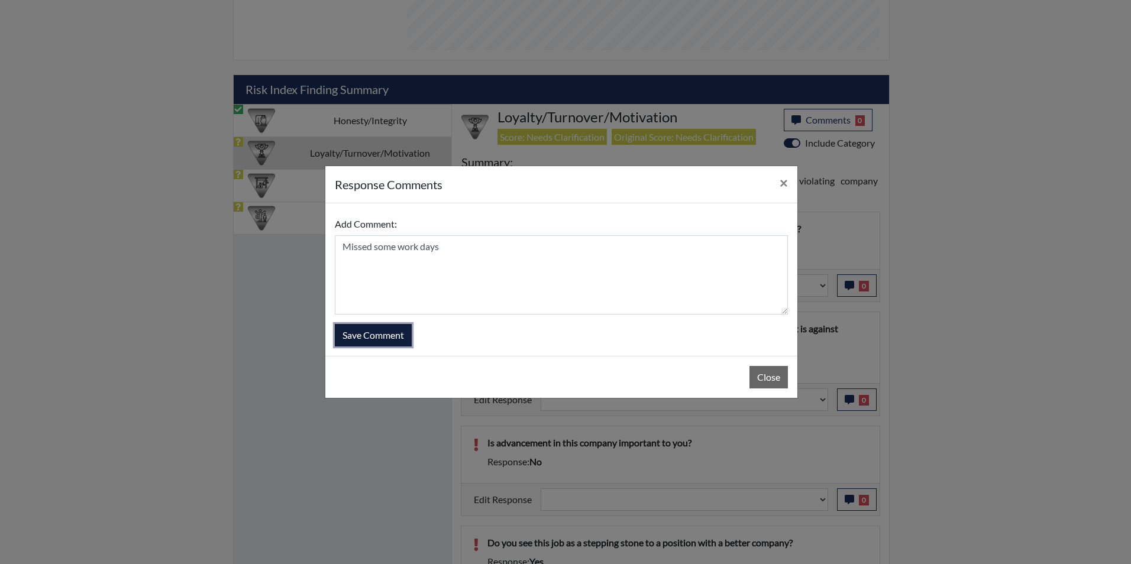
click at [393, 329] on button "Save Comment" at bounding box center [373, 335] width 77 height 22
select select
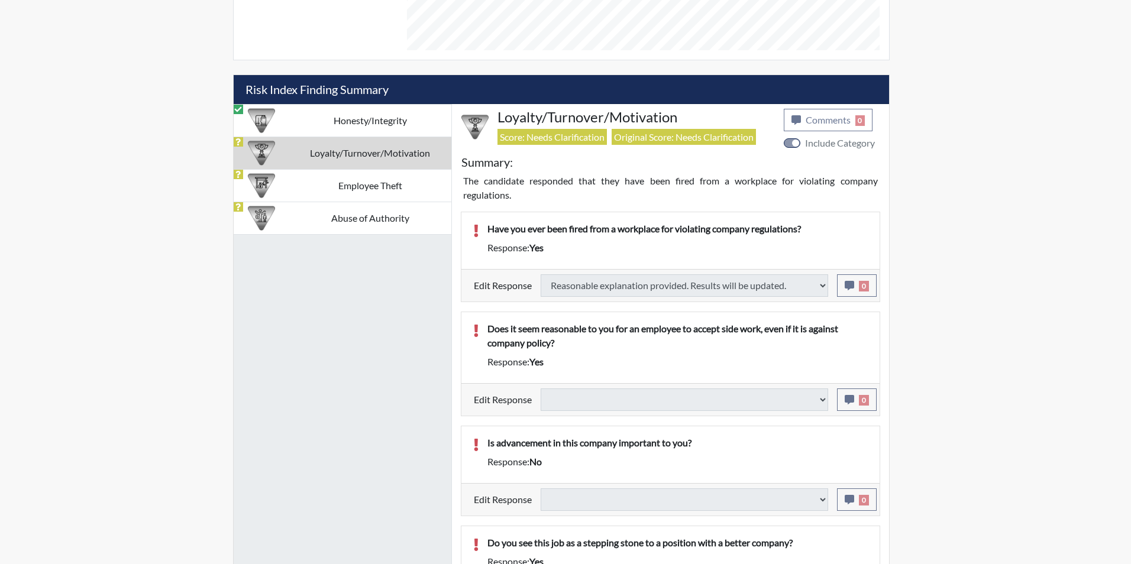
select select
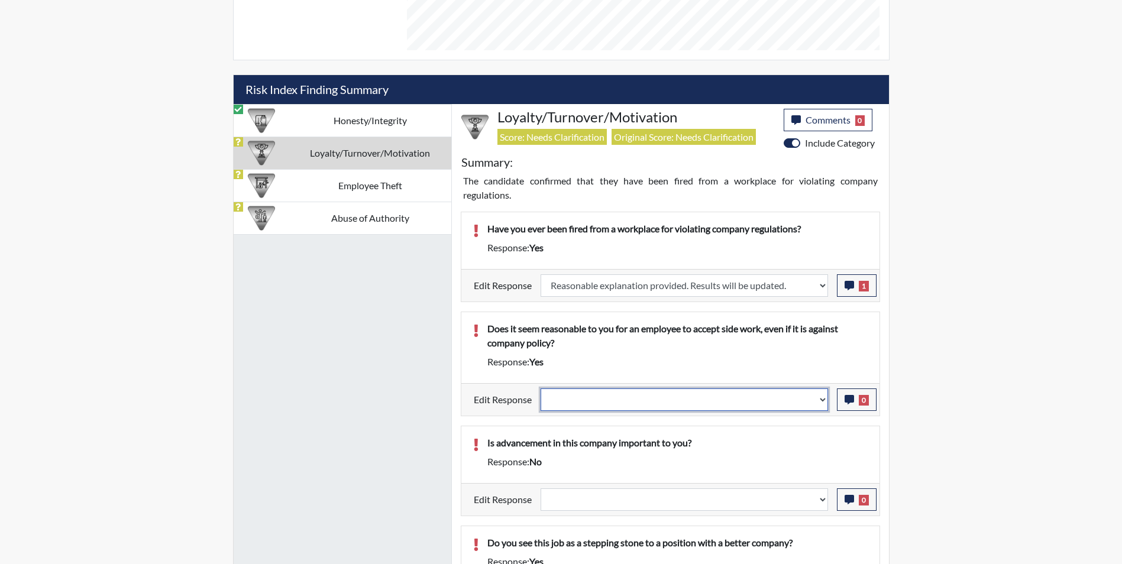
click at [594, 397] on select "Question is not relevant. Results will be updated. Reasonable explanation provi…" at bounding box center [684, 400] width 287 height 22
select select "reasonable-explanation-provided"
click at [541, 389] on select "Question is not relevant. Results will be updated. Reasonable explanation provi…" at bounding box center [684, 400] width 287 height 22
select select
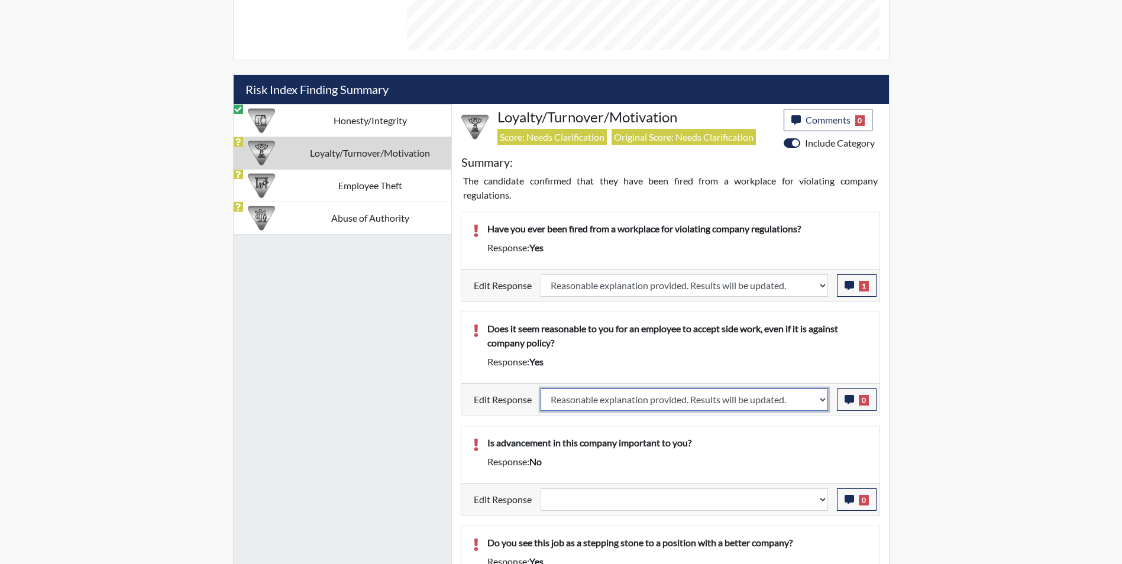
select select
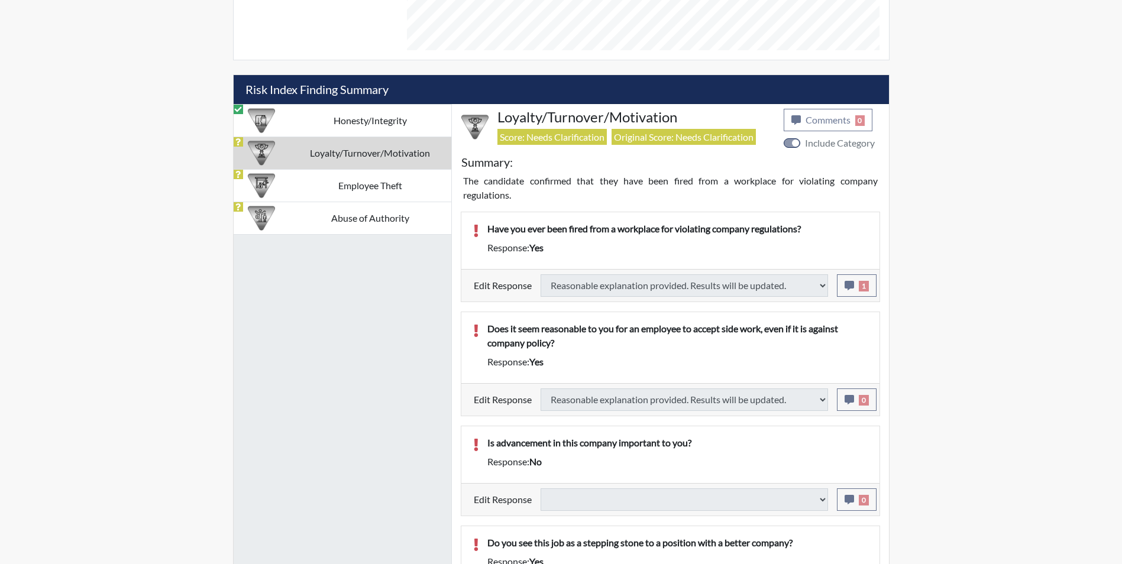
select select
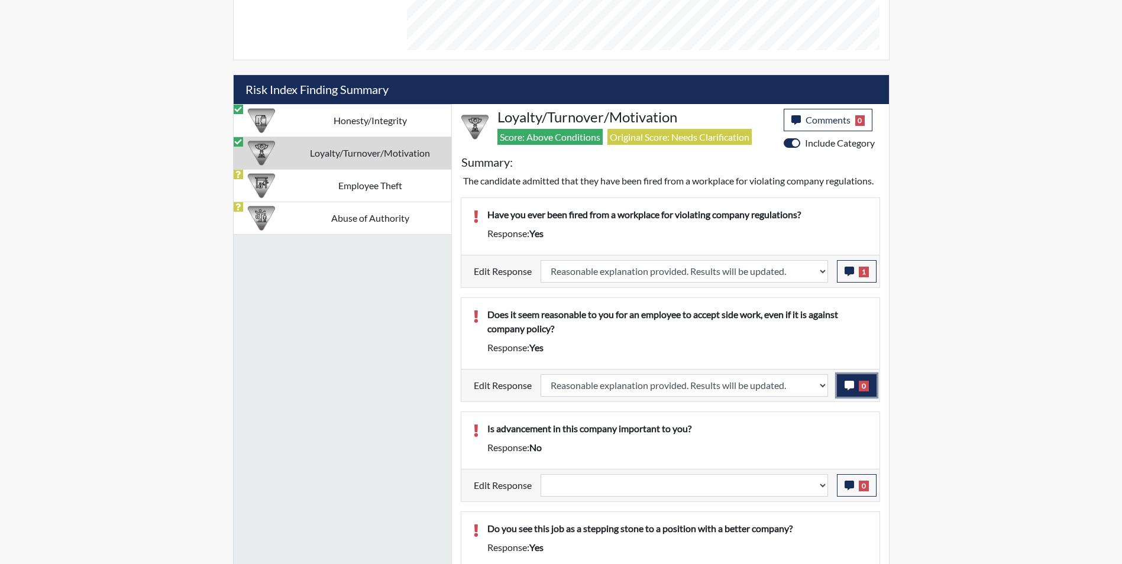
click at [849, 390] on icon "button" at bounding box center [849, 385] width 9 height 9
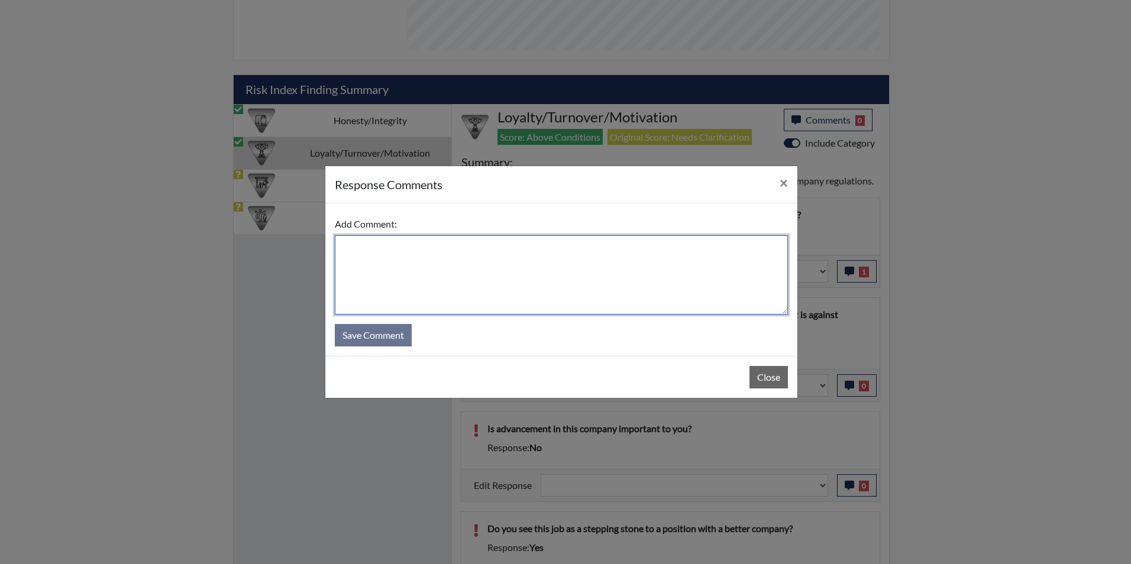
click at [515, 270] on textarea at bounding box center [561, 274] width 453 height 79
type textarea "Applicant answered no"
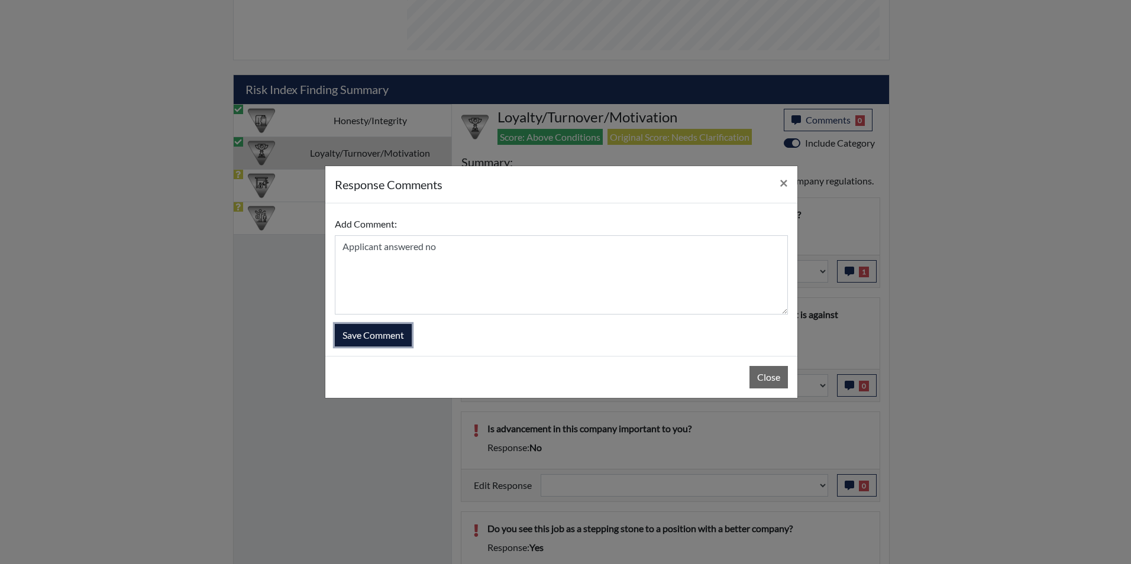
click at [360, 333] on button "Save Comment" at bounding box center [373, 335] width 77 height 22
select select
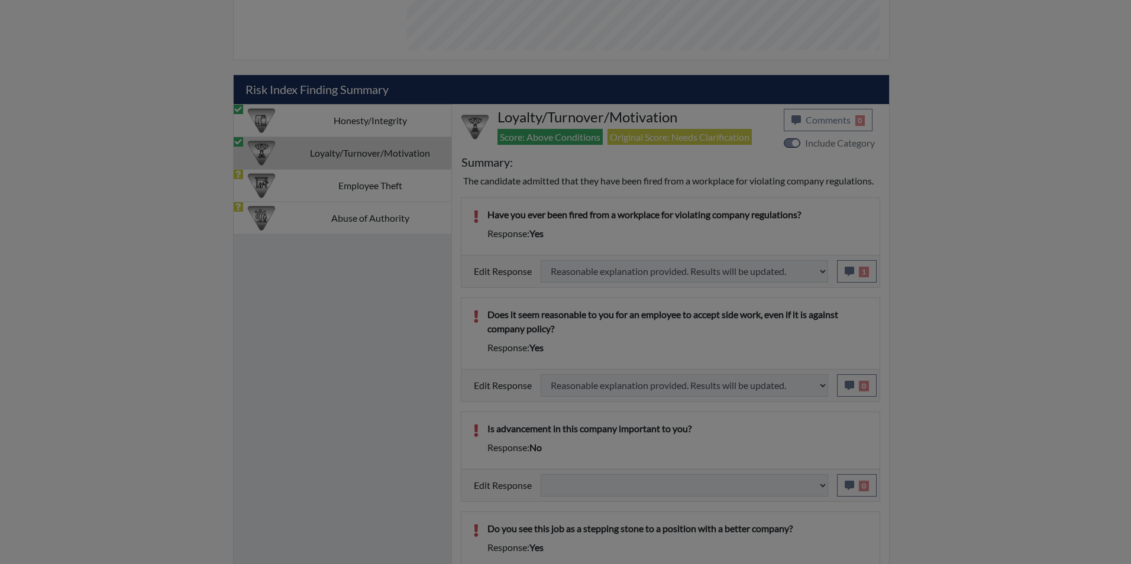
select select
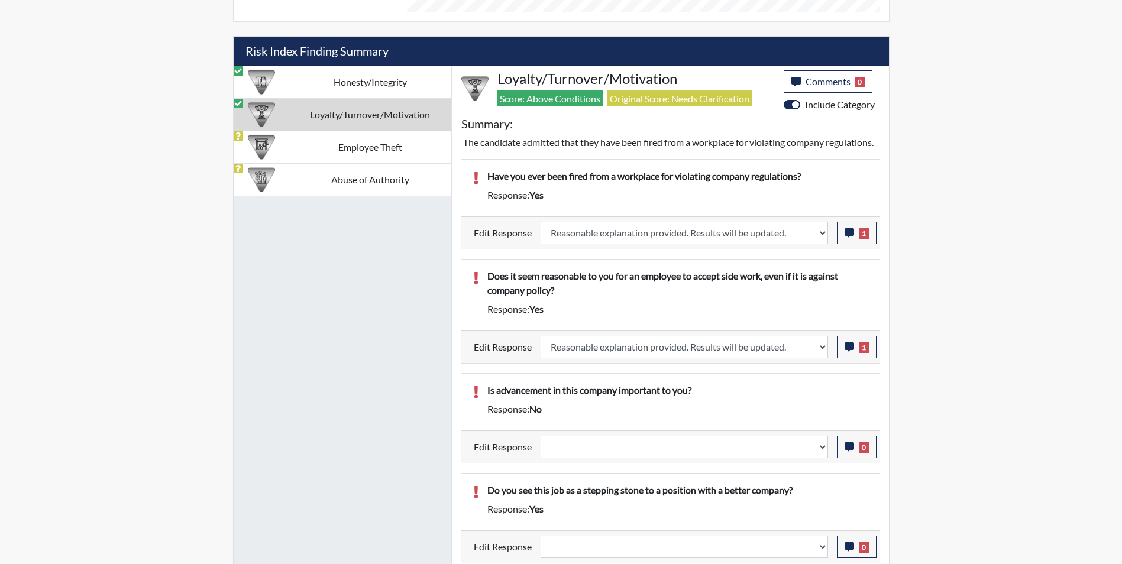
scroll to position [751, 0]
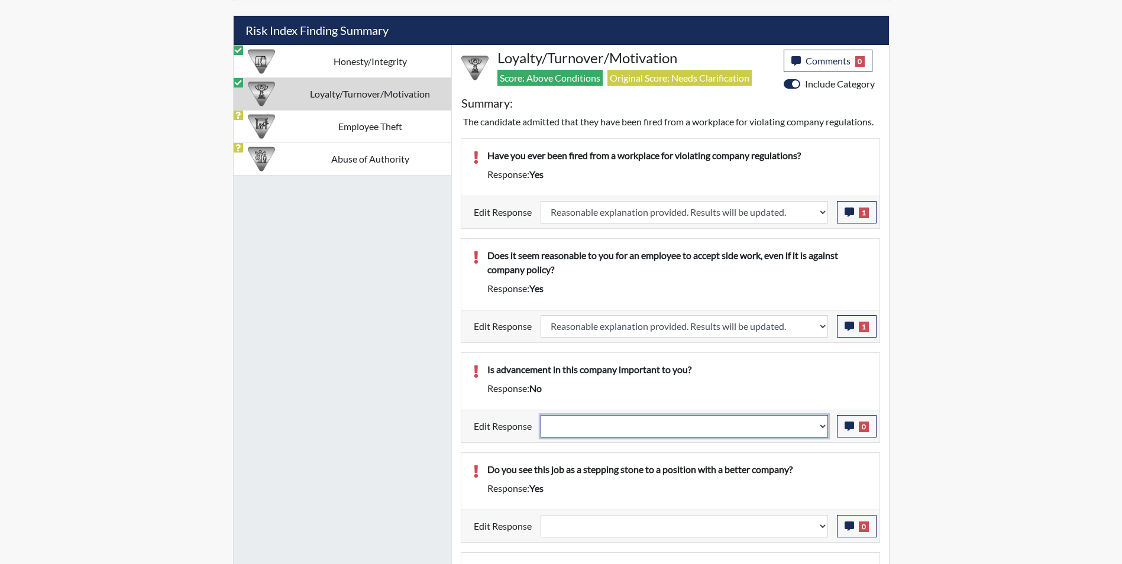
click at [566, 438] on select "Question is not relevant. Results will be updated. Reasonable explanation provi…" at bounding box center [684, 426] width 287 height 22
select select "reasonable-explanation-provided"
click at [541, 429] on select "Question is not relevant. Results will be updated. Reasonable explanation provi…" at bounding box center [684, 426] width 287 height 22
select select
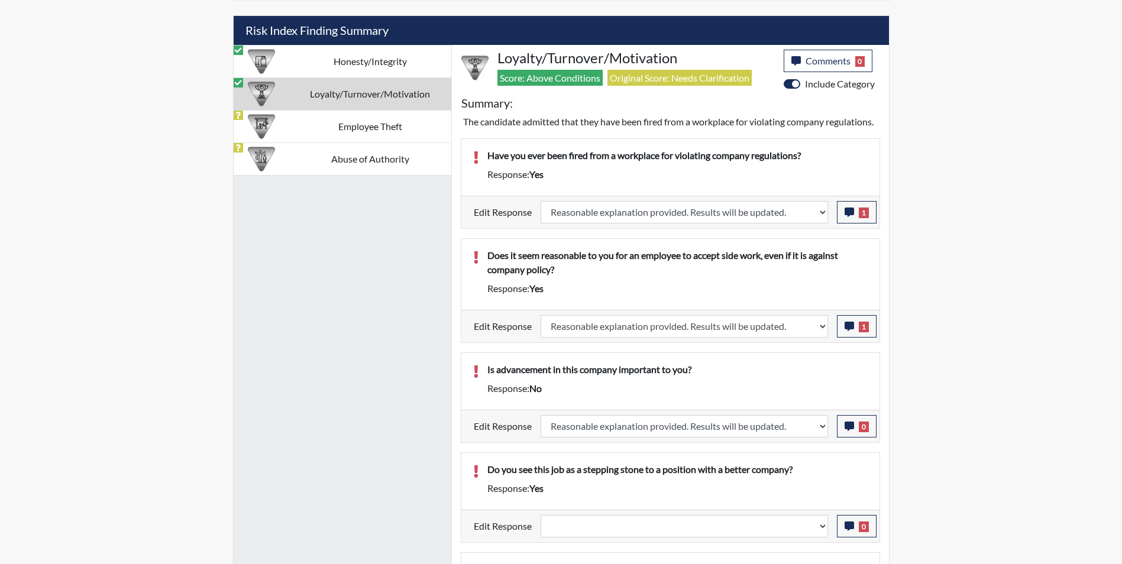
select select
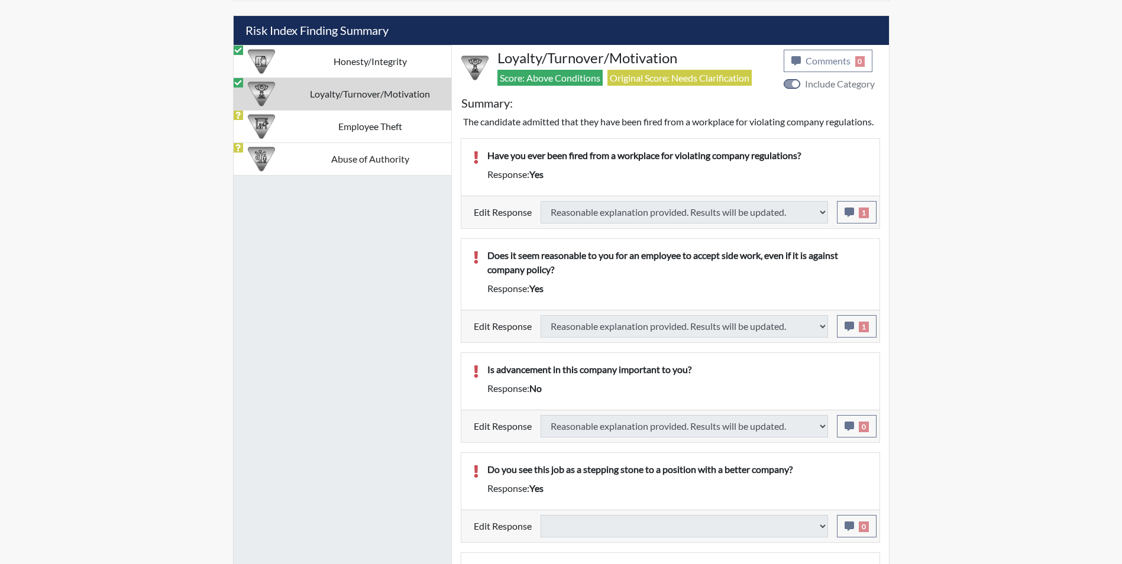
select select
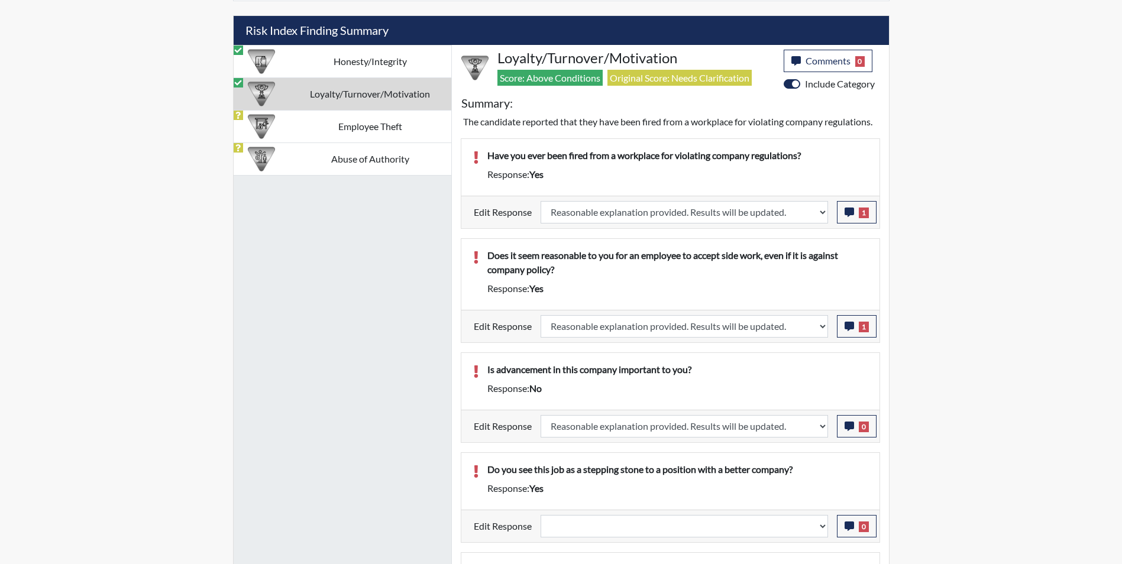
scroll to position [196, 492]
click at [847, 431] on icon "button" at bounding box center [849, 426] width 9 height 9
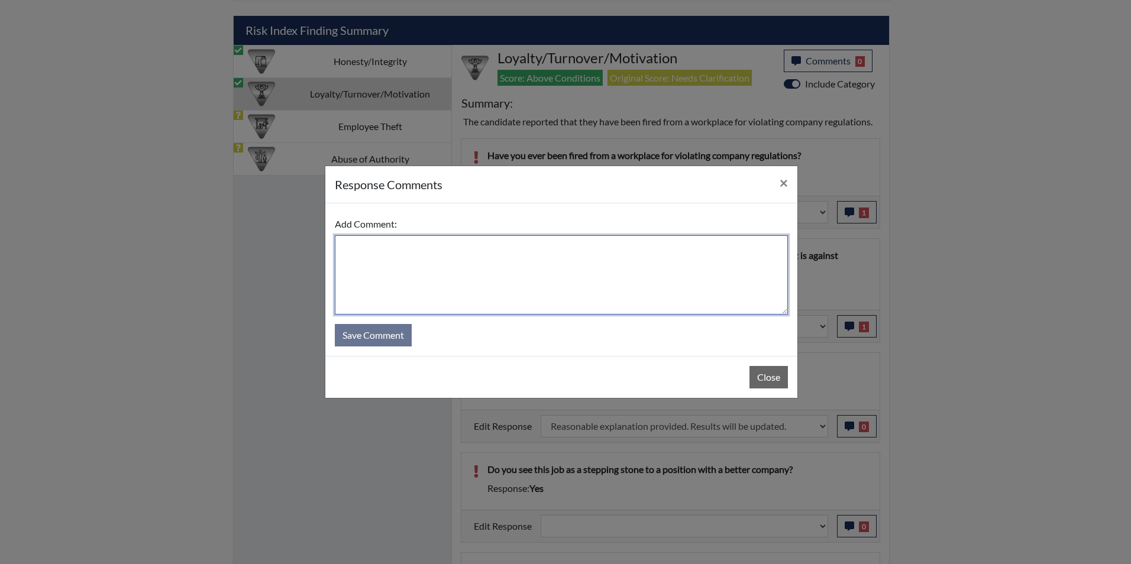
click at [372, 257] on textarea at bounding box center [561, 274] width 453 height 79
type textarea "Applicant answered yes"
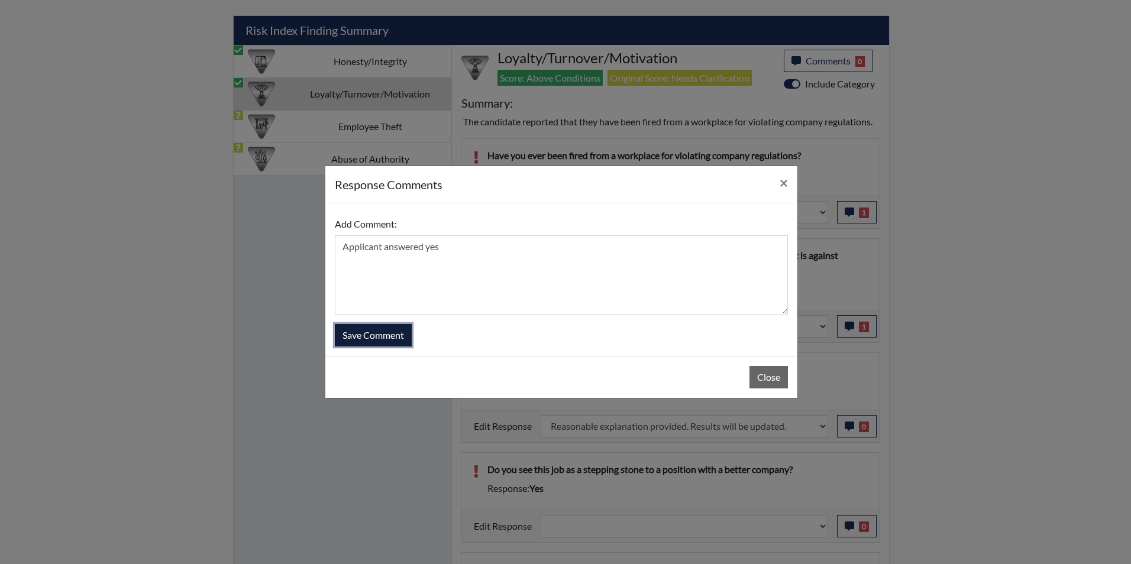
click at [383, 335] on button "Save Comment" at bounding box center [373, 335] width 77 height 22
select select
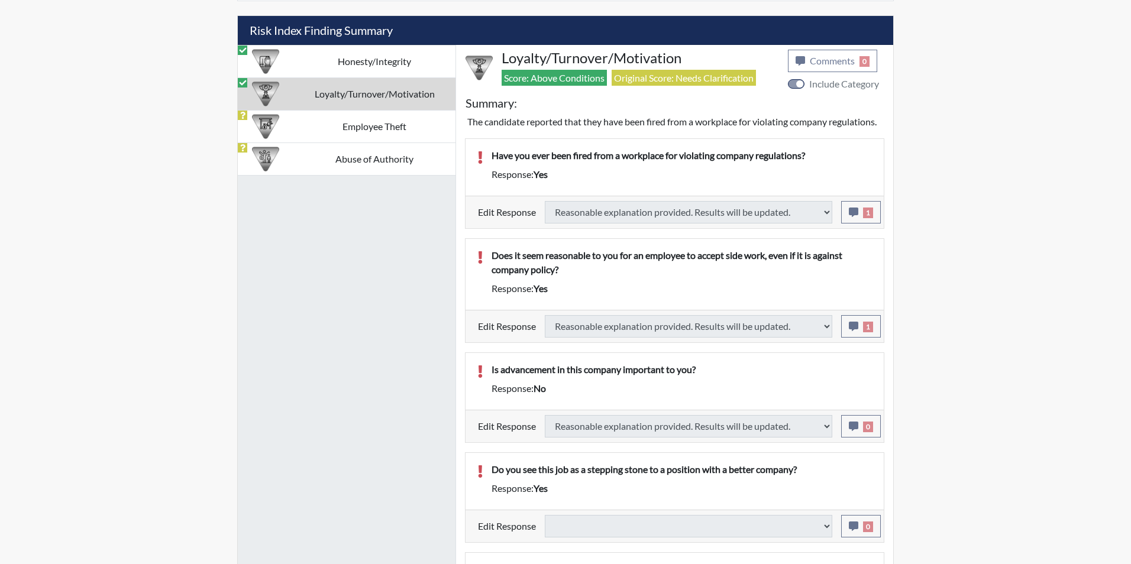
select select
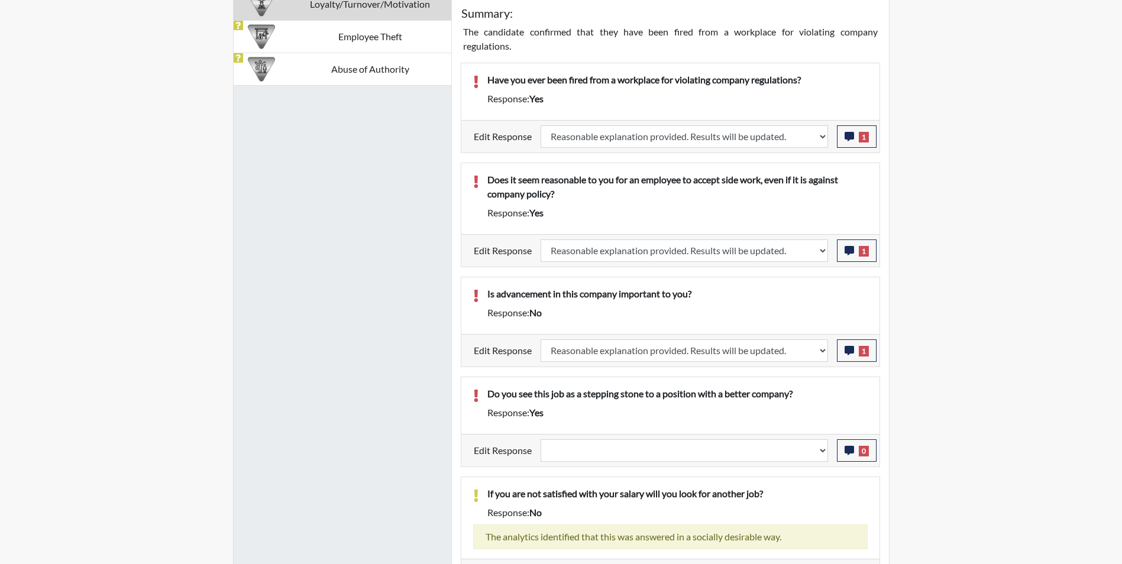
scroll to position [870, 0]
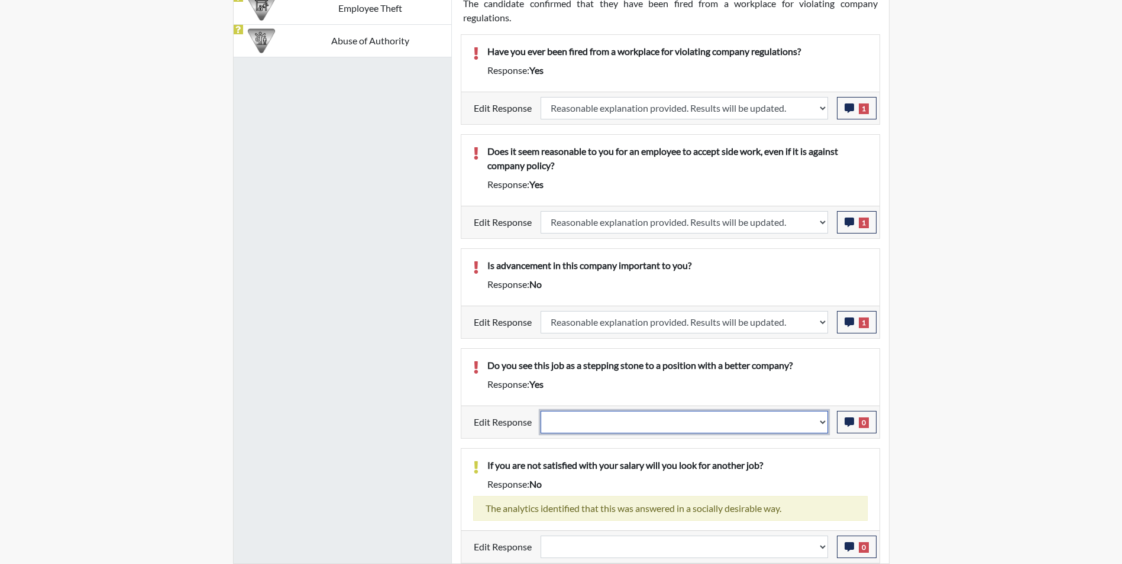
drag, startPoint x: 667, startPoint y: 422, endPoint x: 667, endPoint y: 434, distance: 12.4
click at [667, 422] on select "Question is not relevant. Results will be updated. Reasonable explanation provi…" at bounding box center [684, 422] width 287 height 22
select select "reasonable-explanation-provided"
click at [541, 411] on select "Question is not relevant. Results will be updated. Reasonable explanation provi…" at bounding box center [684, 422] width 287 height 22
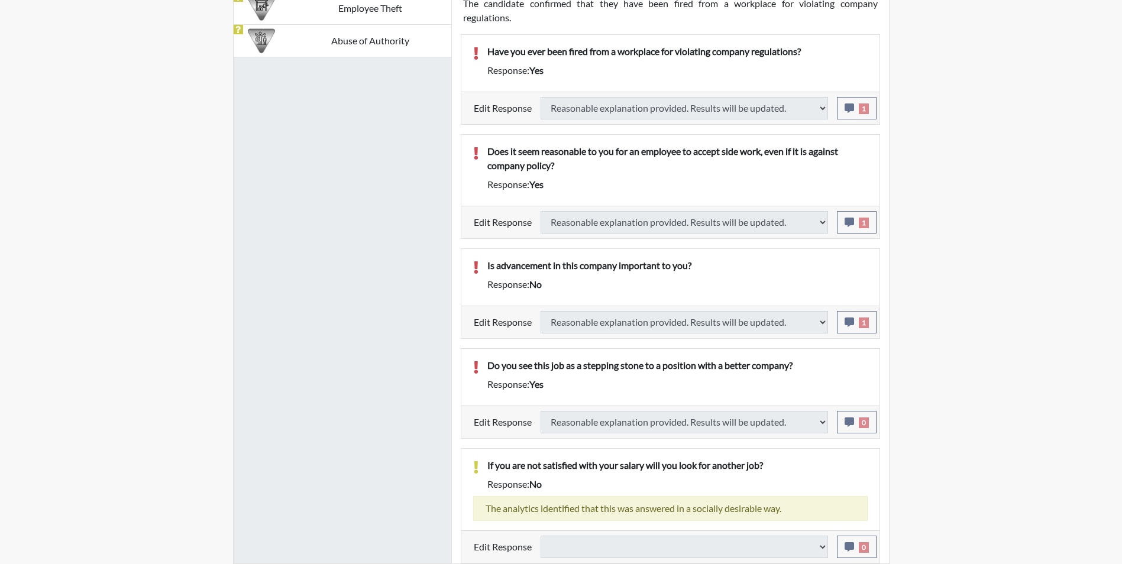
select select
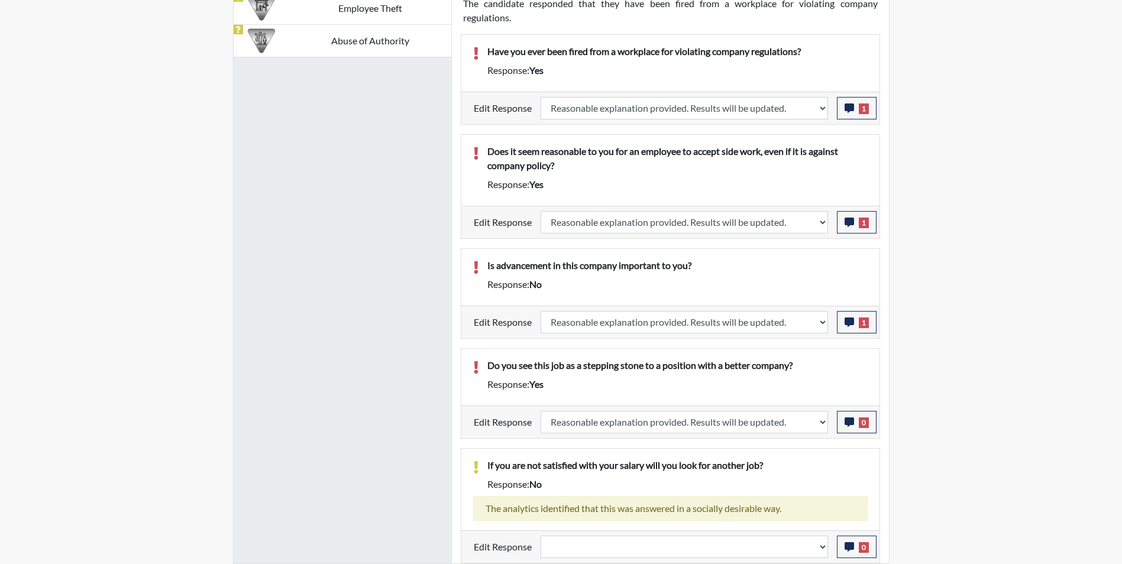
scroll to position [196, 492]
click at [848, 421] on icon "button" at bounding box center [849, 422] width 9 height 9
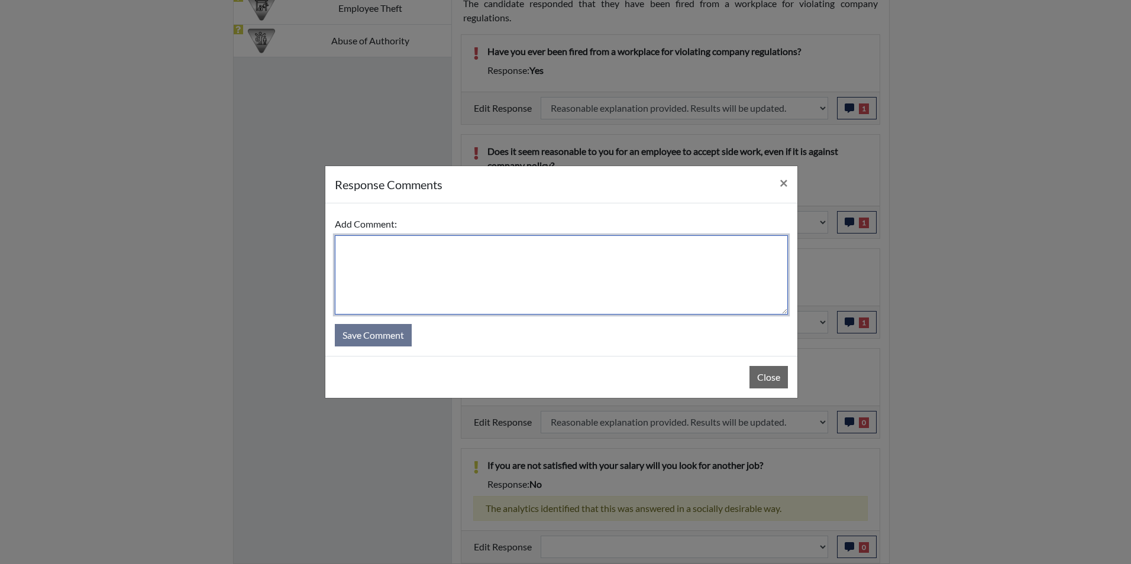
click at [493, 285] on textarea at bounding box center [561, 274] width 453 height 79
type textarea "Applicant answered no"
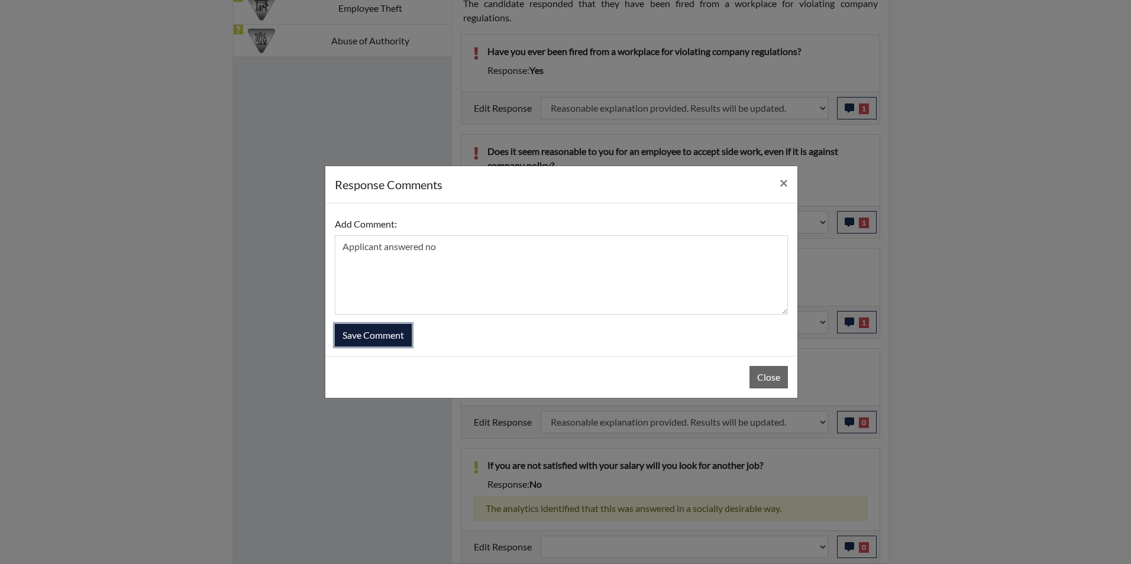
click at [380, 338] on button "Save Comment" at bounding box center [373, 335] width 77 height 22
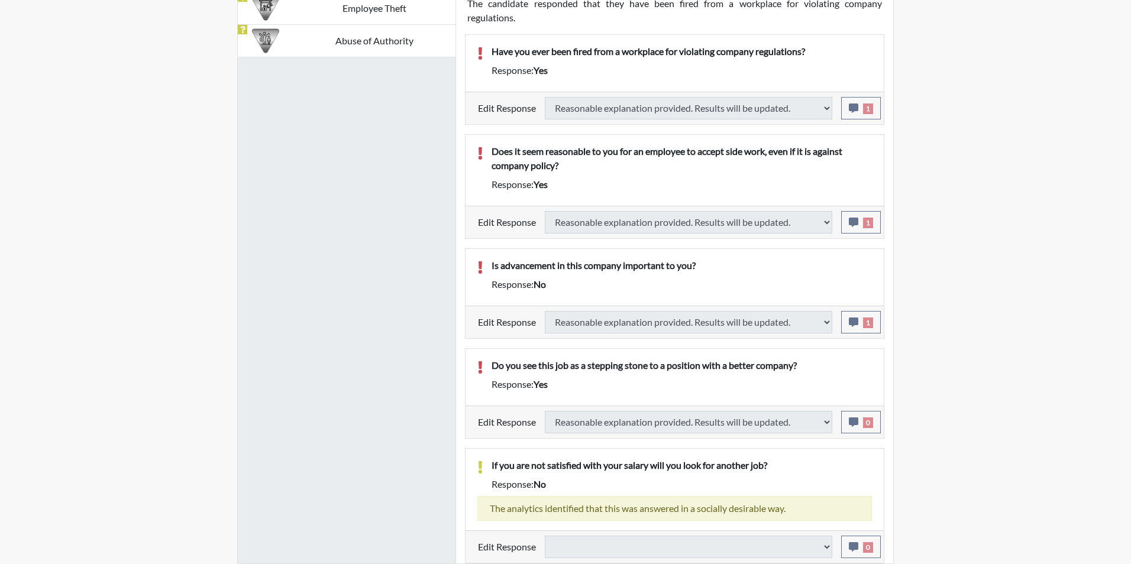
select select
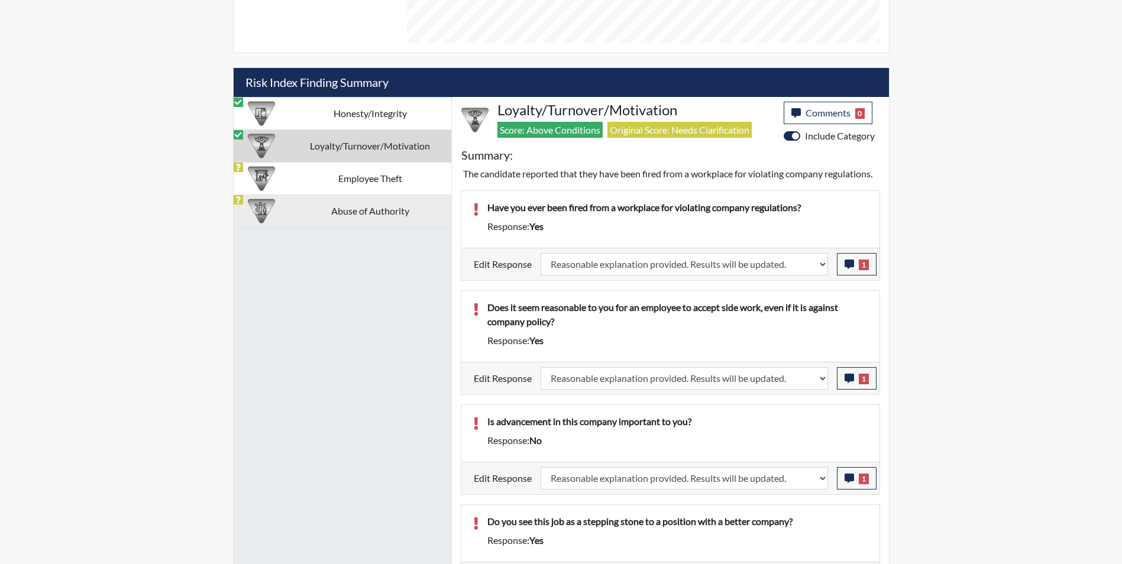
scroll to position [633, 0]
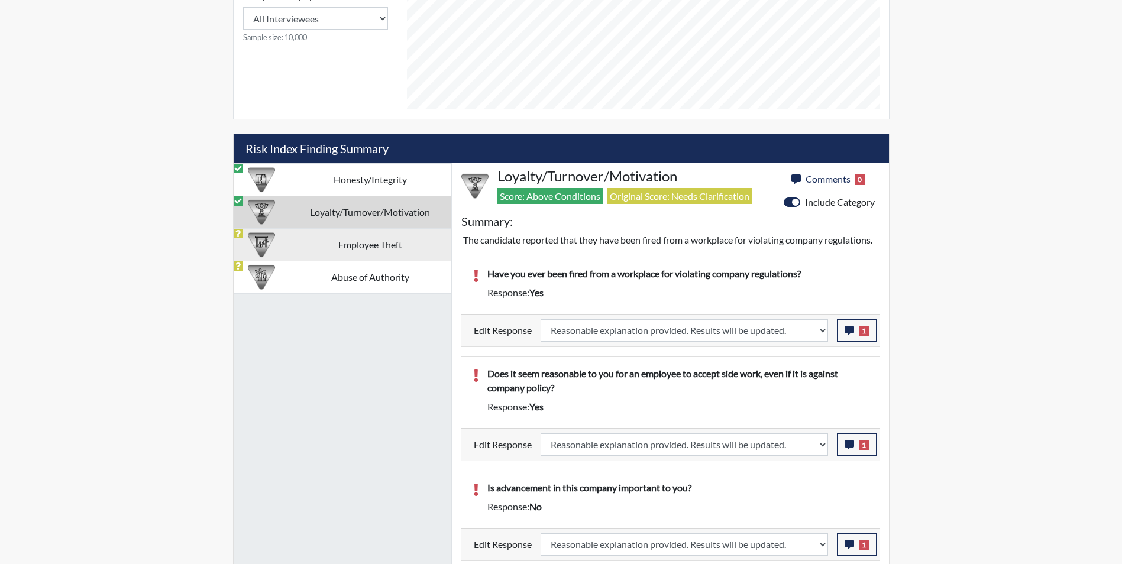
click at [330, 243] on td "Employee Theft" at bounding box center [370, 244] width 162 height 33
select select
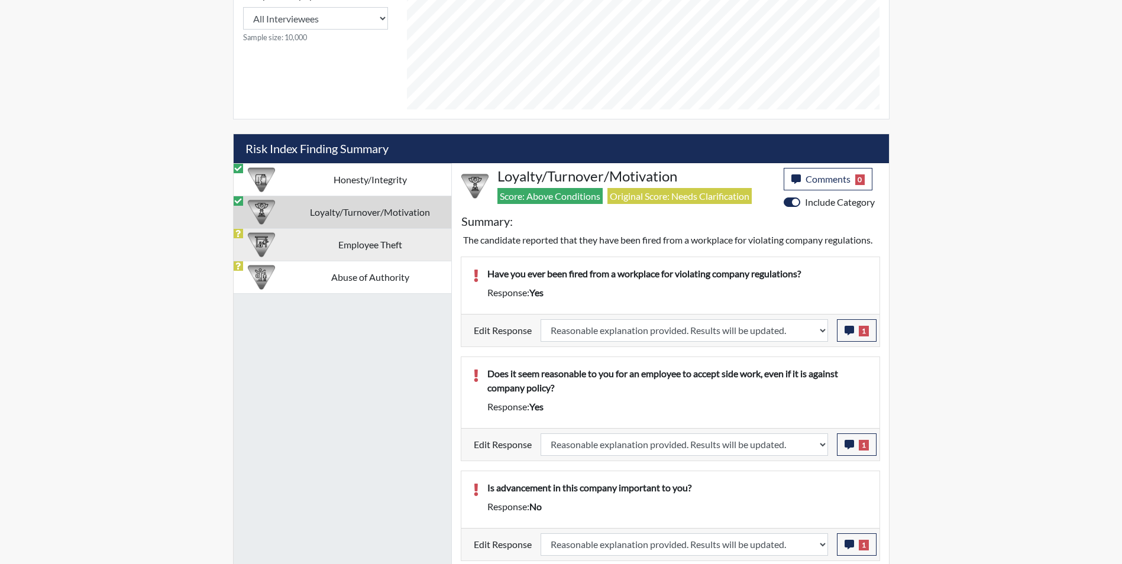
select select
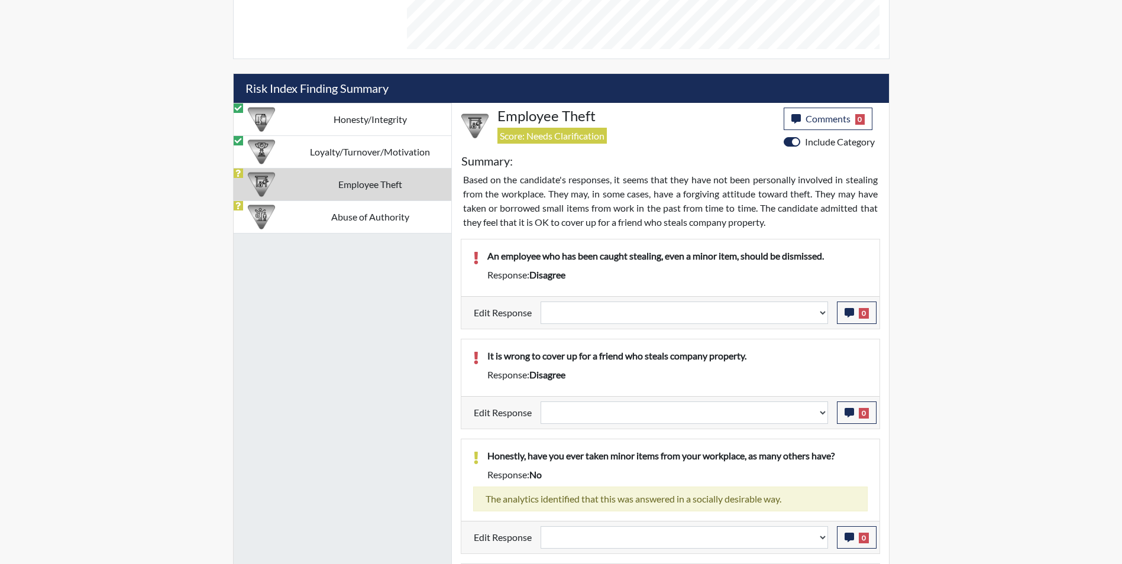
scroll to position [751, 0]
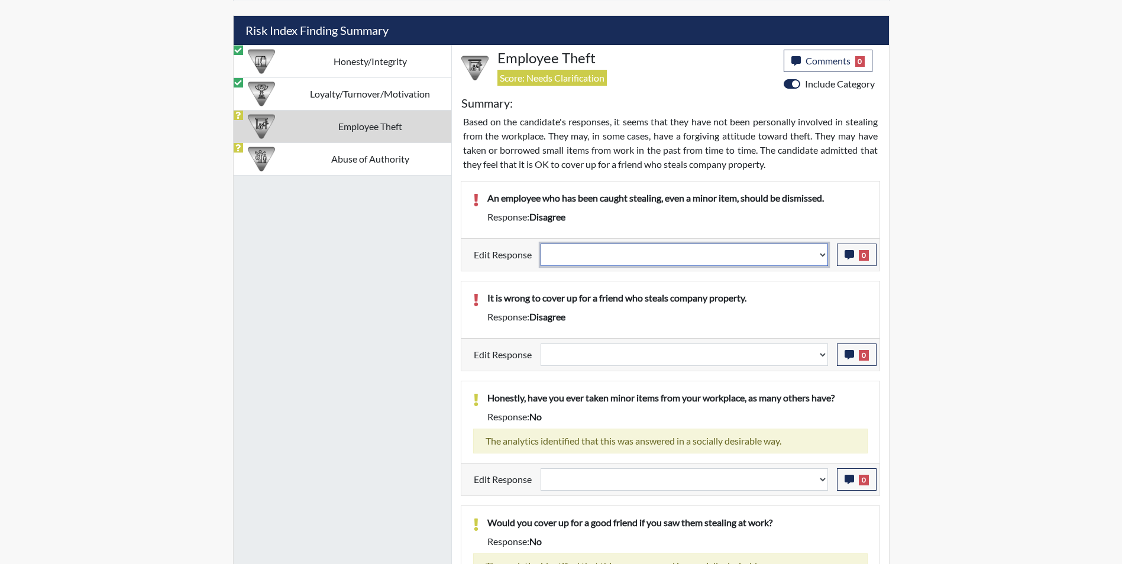
click at [618, 257] on select "Question is not relevant. Results will be updated. Reasonable explanation provi…" at bounding box center [684, 255] width 287 height 22
select select "reasonable-explanation-provided"
click at [541, 244] on select "Question is not relevant. Results will be updated. Reasonable explanation provi…" at bounding box center [684, 255] width 287 height 22
select select
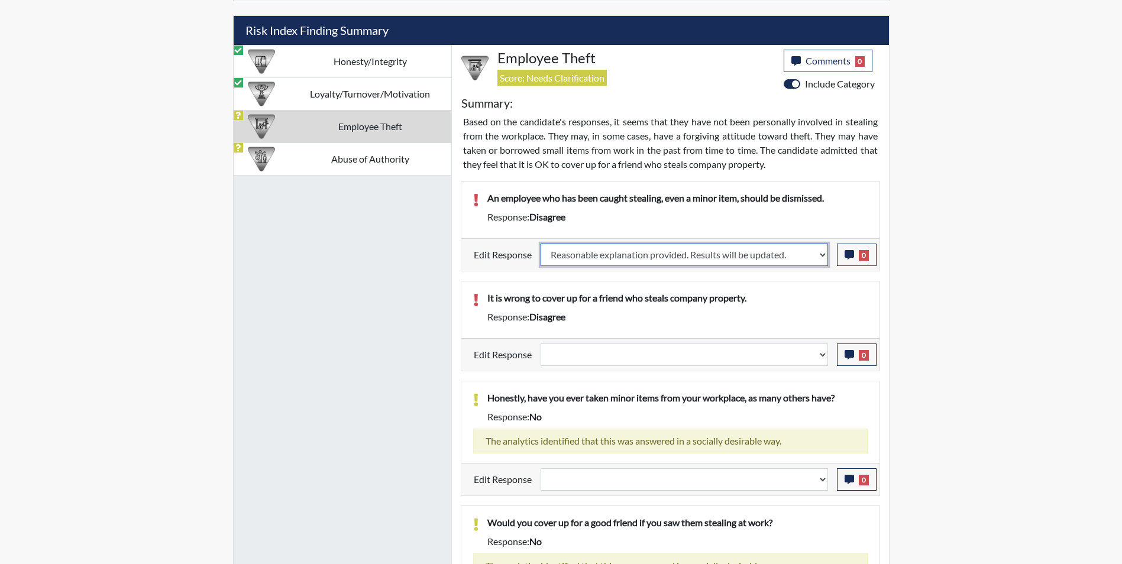
select select
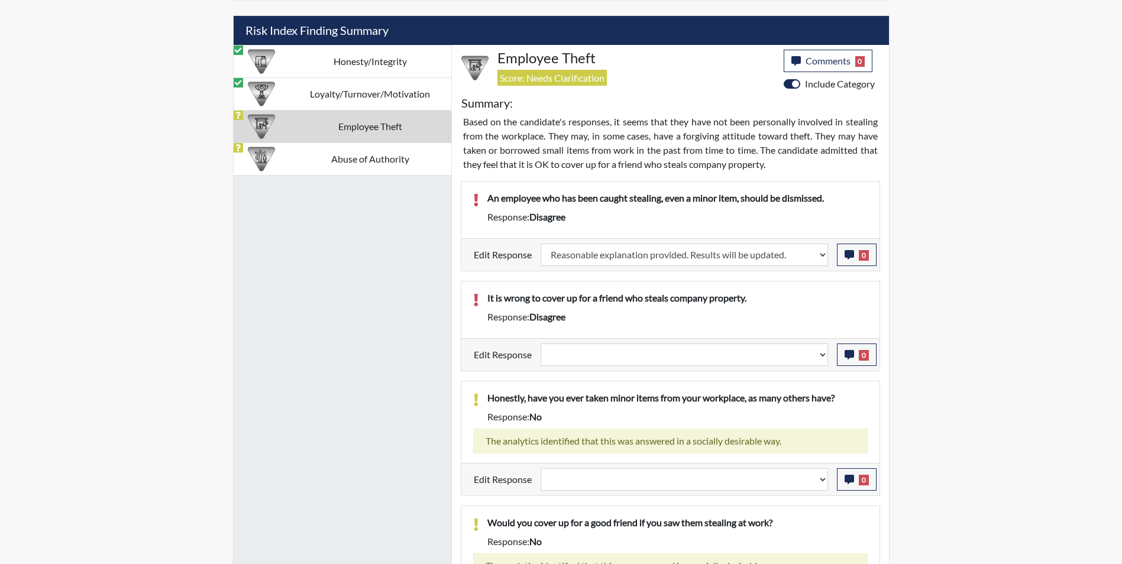
select select
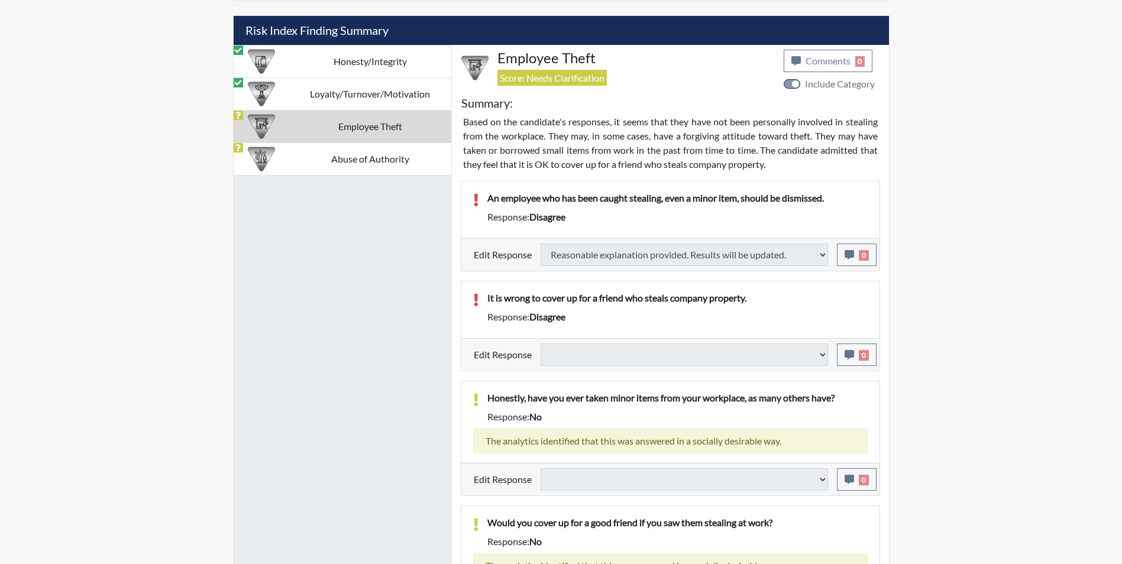
select select
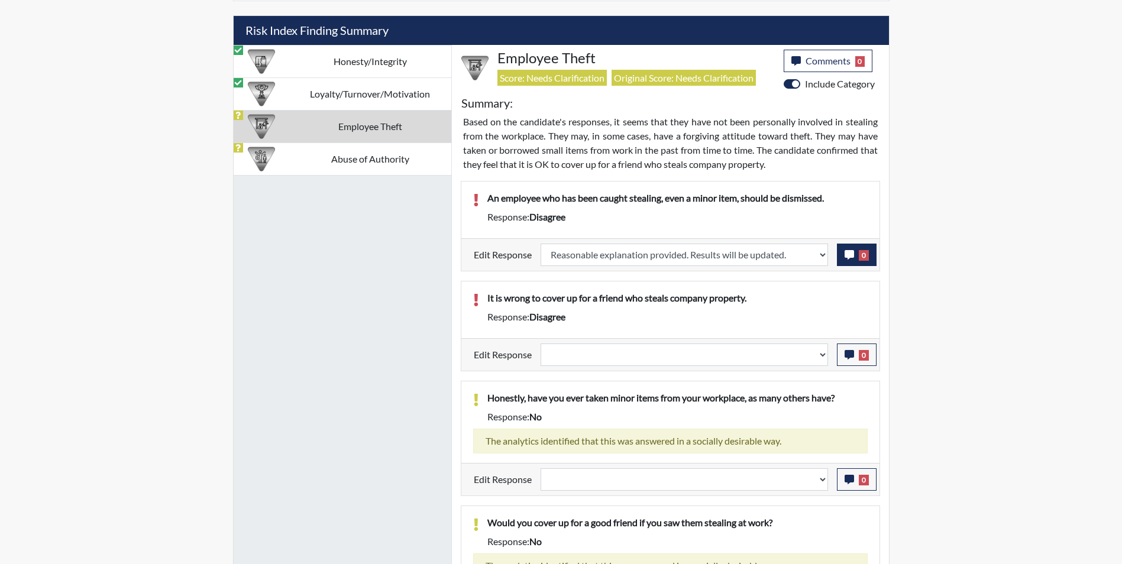
scroll to position [196, 492]
click at [849, 254] on icon "button" at bounding box center [849, 254] width 9 height 9
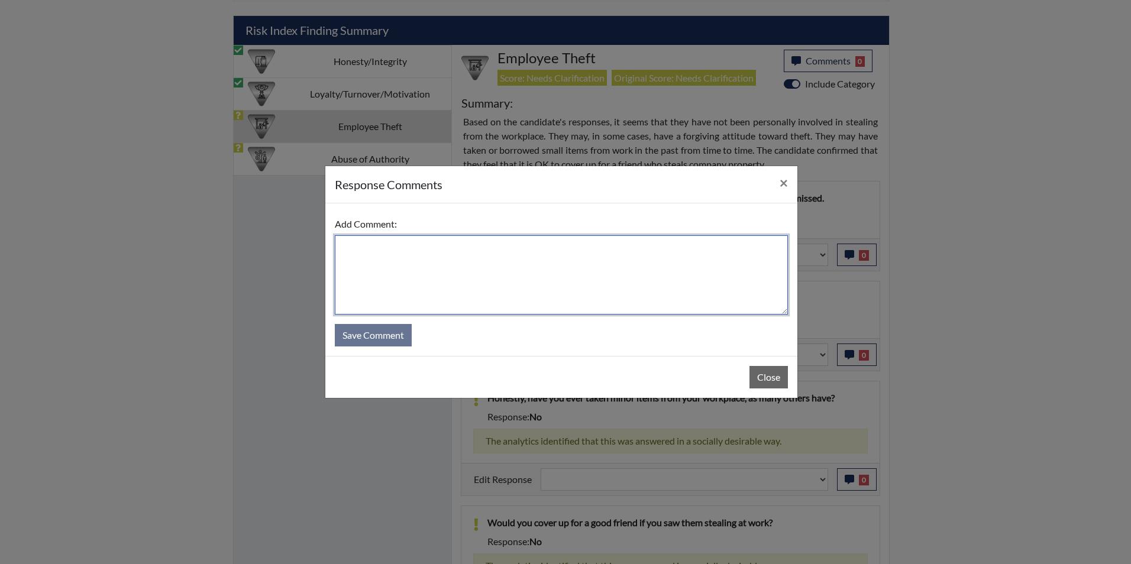
click at [540, 256] on textarea at bounding box center [561, 274] width 453 height 79
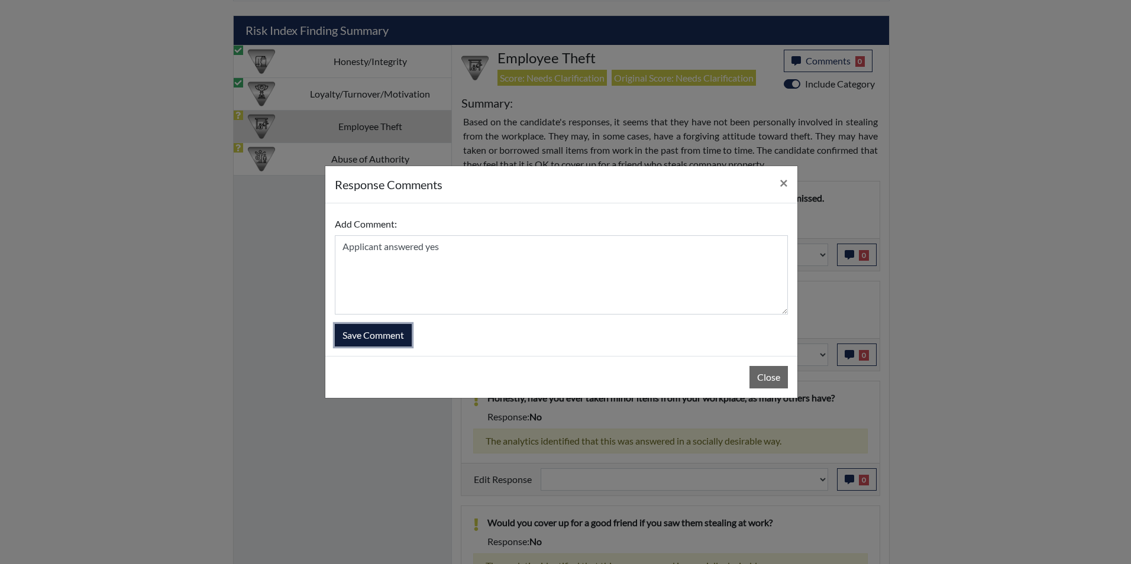
click at [386, 338] on button "Save Comment" at bounding box center [373, 335] width 77 height 22
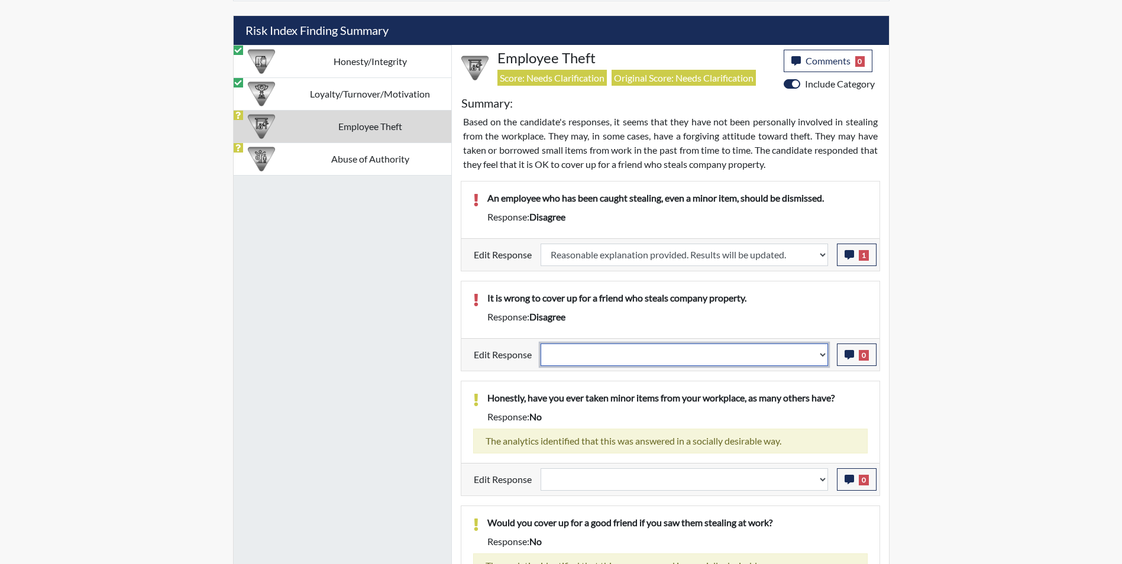
click at [634, 358] on select "Question is not relevant. Results will be updated. Reasonable explanation provi…" at bounding box center [684, 355] width 287 height 22
click at [541, 344] on select "Question is not relevant. Results will be updated. Reasonable explanation provi…" at bounding box center [684, 355] width 287 height 22
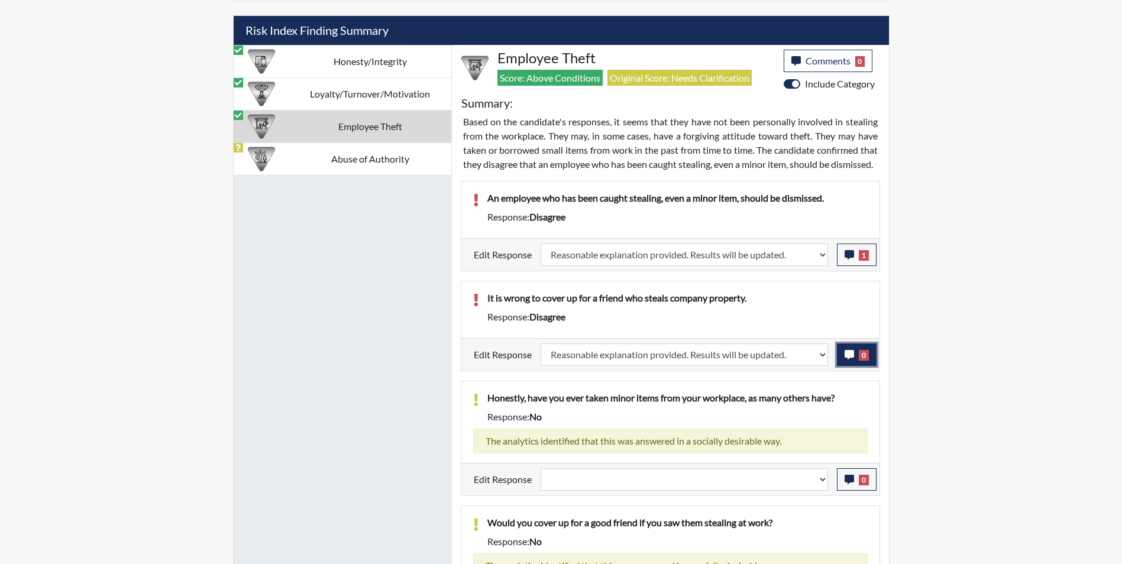
click at [843, 366] on button "0" at bounding box center [857, 355] width 40 height 22
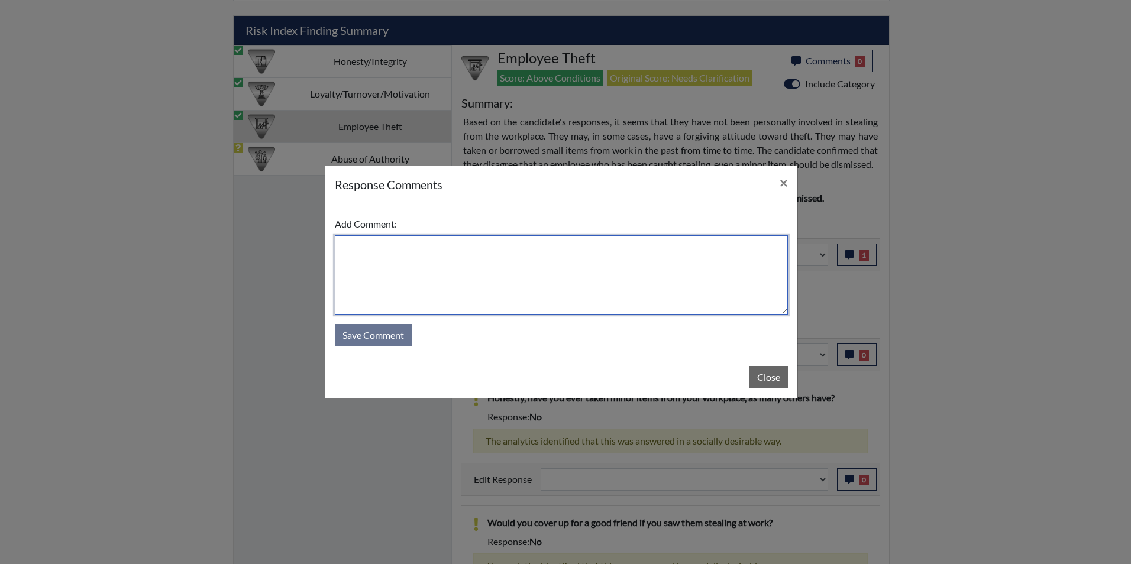
click at [548, 279] on textarea at bounding box center [561, 274] width 453 height 79
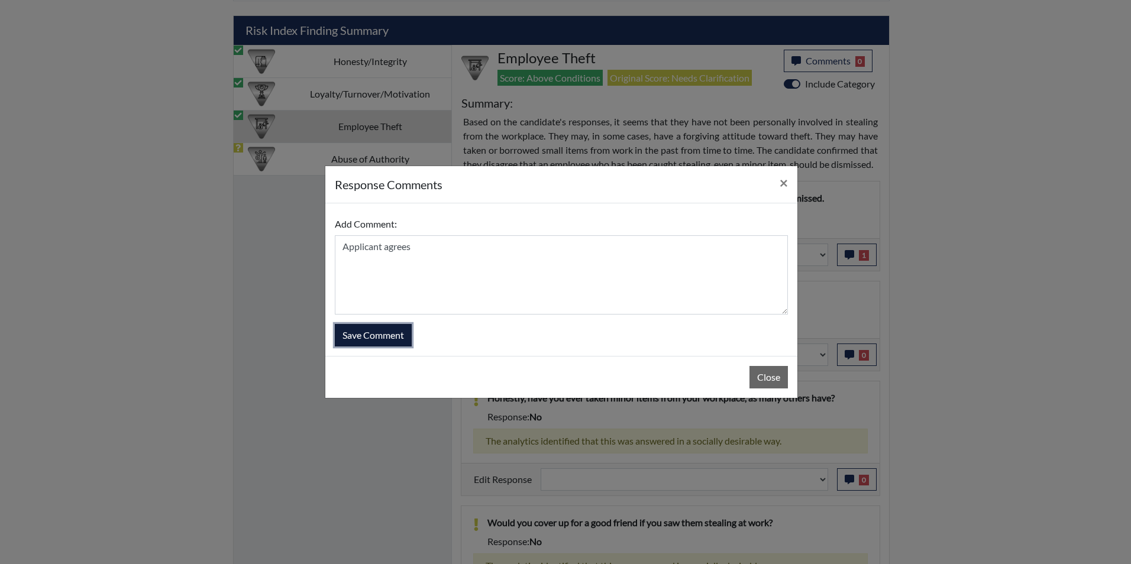
click at [370, 340] on button "Save Comment" at bounding box center [373, 335] width 77 height 22
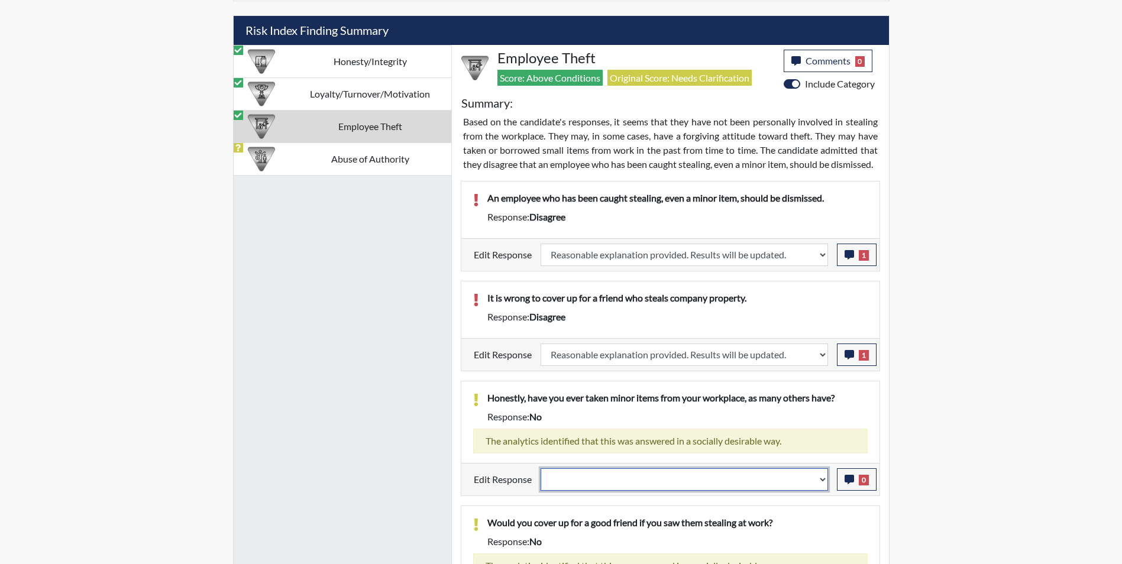
click at [589, 491] on select "Question is not relevant. Results will be updated. Reasonable explanation provi…" at bounding box center [684, 479] width 287 height 22
click at [541, 482] on select "Question is not relevant. Results will be updated. Reasonable explanation provi…" at bounding box center [684, 479] width 287 height 22
click at [277, 161] on div at bounding box center [261, 159] width 46 height 32
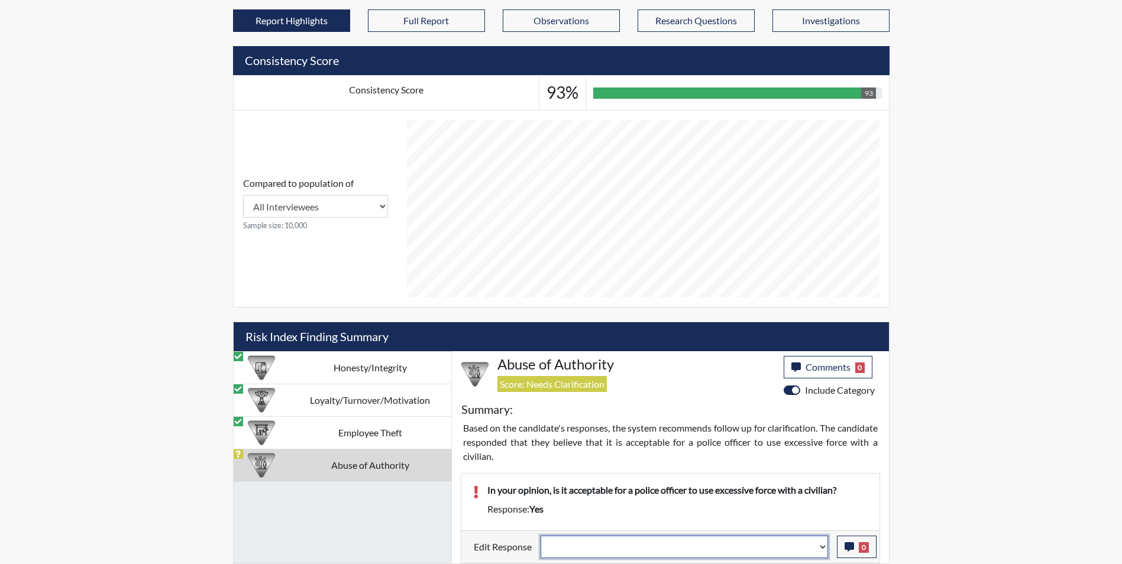
drag, startPoint x: 555, startPoint y: 549, endPoint x: 562, endPoint y: 535, distance: 15.3
click at [555, 549] on select "Question is not relevant. Results will be updated. Reasonable explanation provi…" at bounding box center [684, 547] width 287 height 22
click at [541, 536] on select "Question is not relevant. Results will be updated. Reasonable explanation provi…" at bounding box center [684, 547] width 287 height 22
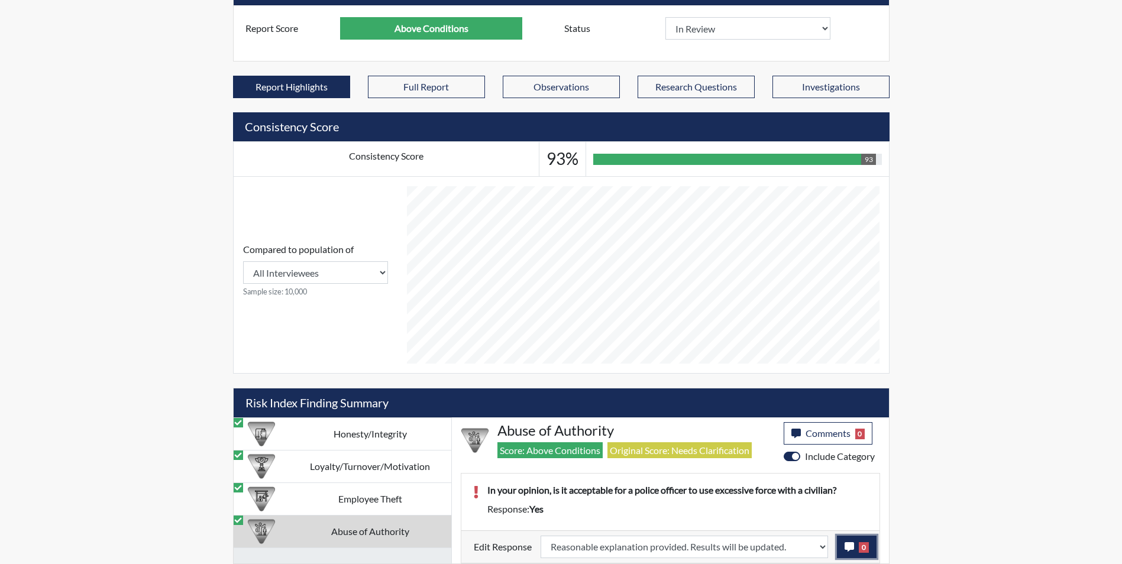
click at [846, 551] on icon "button" at bounding box center [849, 546] width 9 height 9
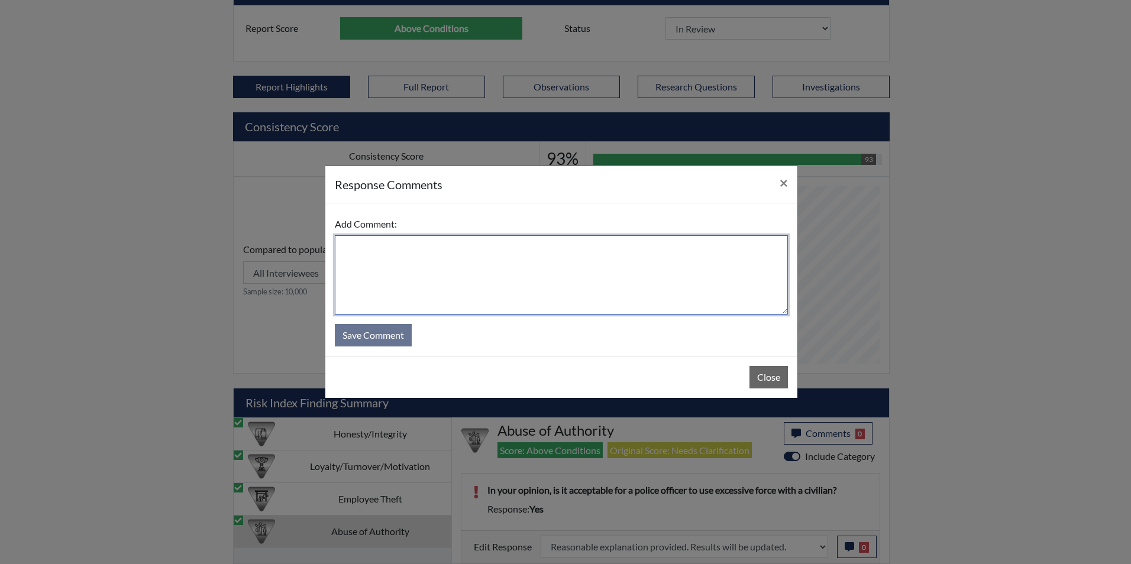
click at [386, 284] on textarea at bounding box center [561, 274] width 453 height 79
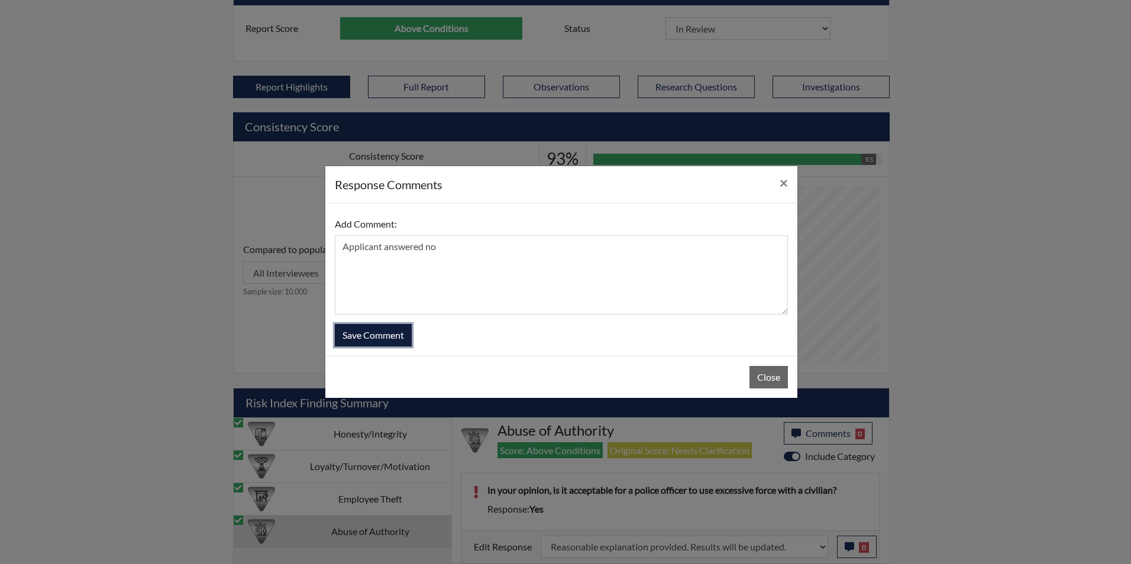
click at [379, 340] on button "Save Comment" at bounding box center [373, 335] width 77 height 22
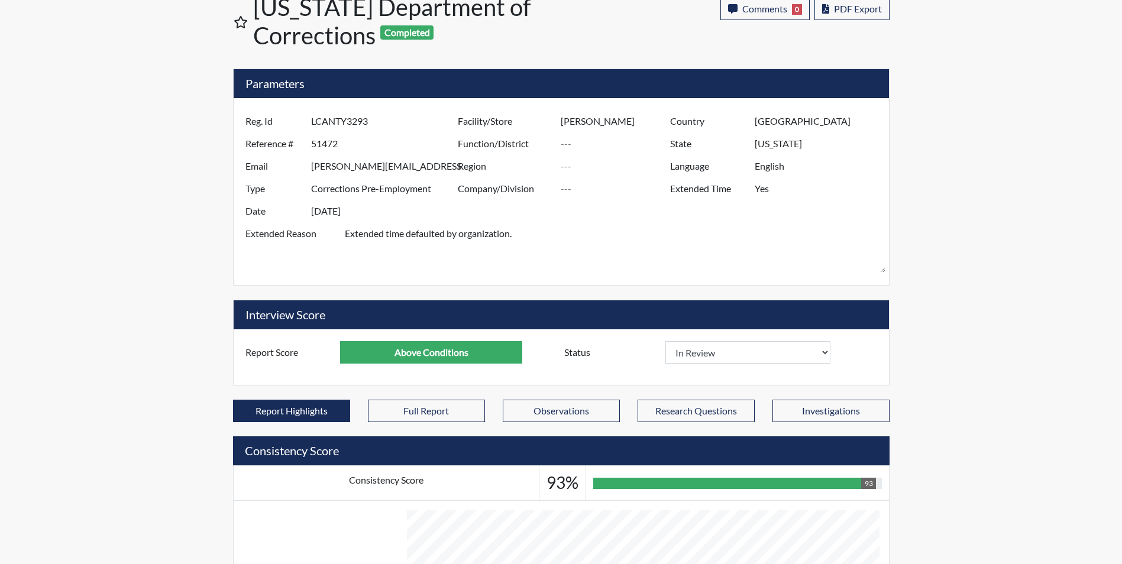
scroll to position [0, 0]
